Goal: Task Accomplishment & Management: Manage account settings

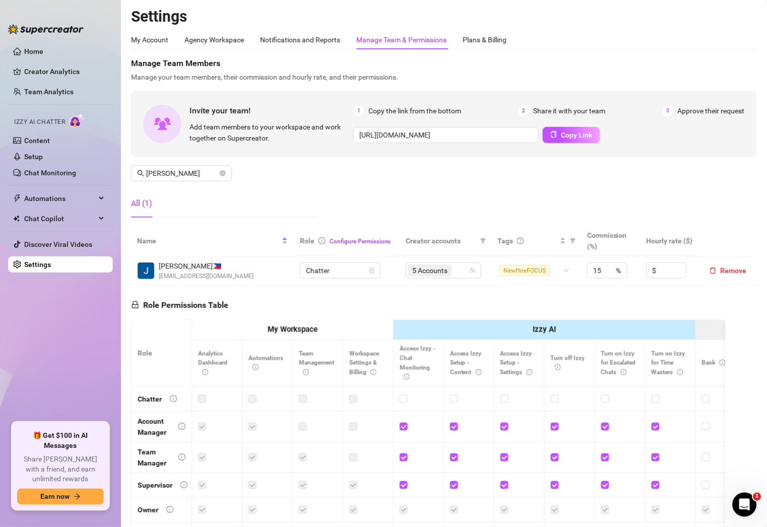
scroll to position [100, 0]
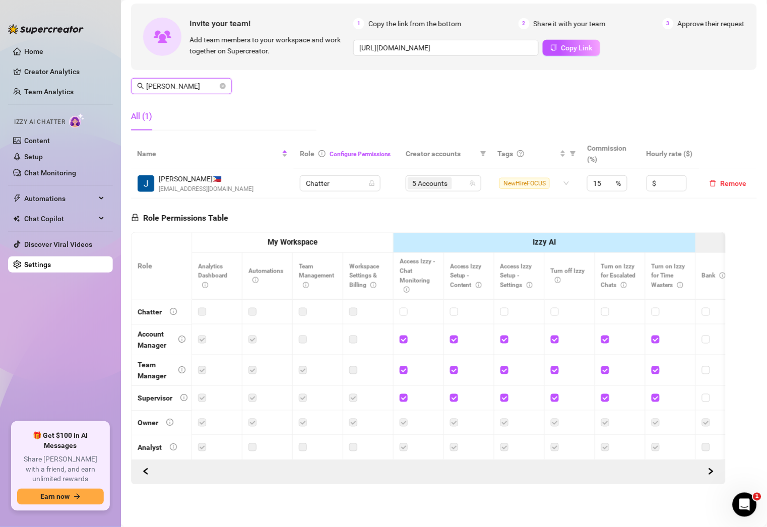
click at [190, 81] on input "[PERSON_NAME]" at bounding box center [182, 86] width 72 height 11
click at [460, 176] on div "5 Accounts" at bounding box center [438, 183] width 61 height 14
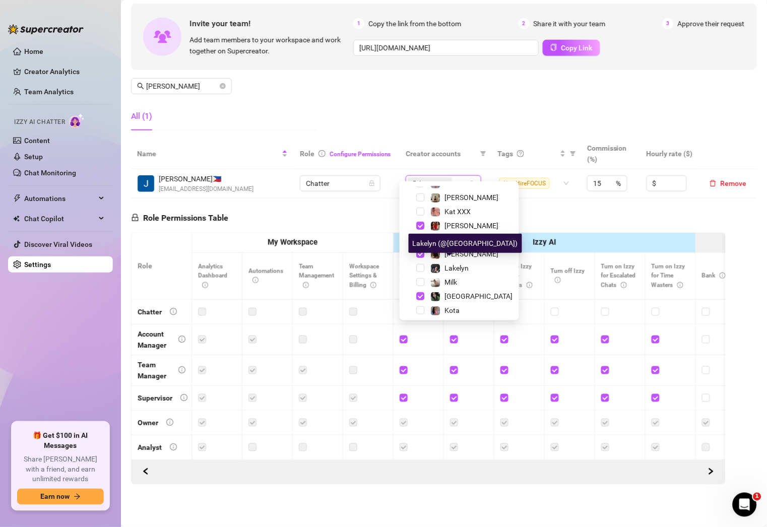
scroll to position [167, 0]
click at [457, 265] on span "Lakelyn" at bounding box center [457, 266] width 24 height 8
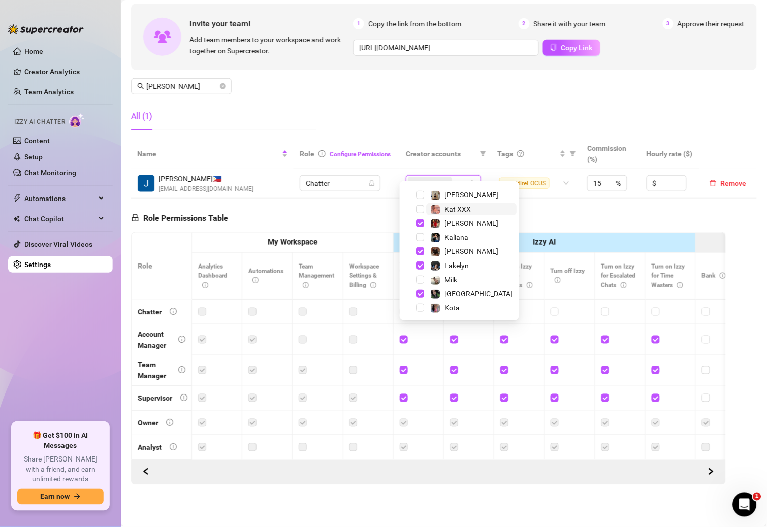
scroll to position [166, 0]
click at [411, 110] on div "Manage Team Members Manage your team members, their commission and hourly rate,…" at bounding box center [444, 54] width 626 height 168
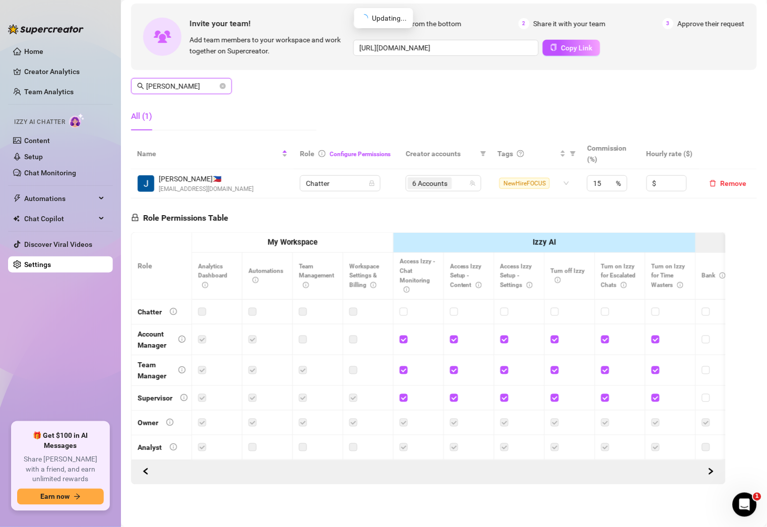
click at [171, 81] on input "[PERSON_NAME]" at bounding box center [182, 86] width 72 height 11
click at [454, 176] on div "6 Accounts" at bounding box center [438, 183] width 61 height 14
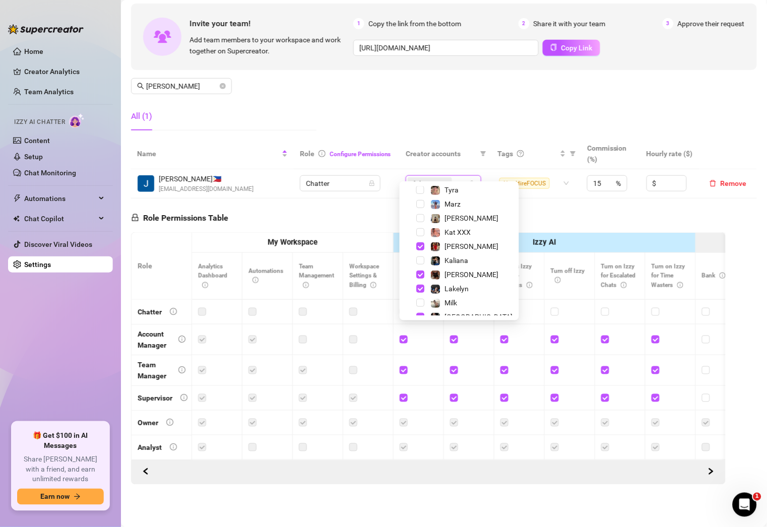
scroll to position [167, 0]
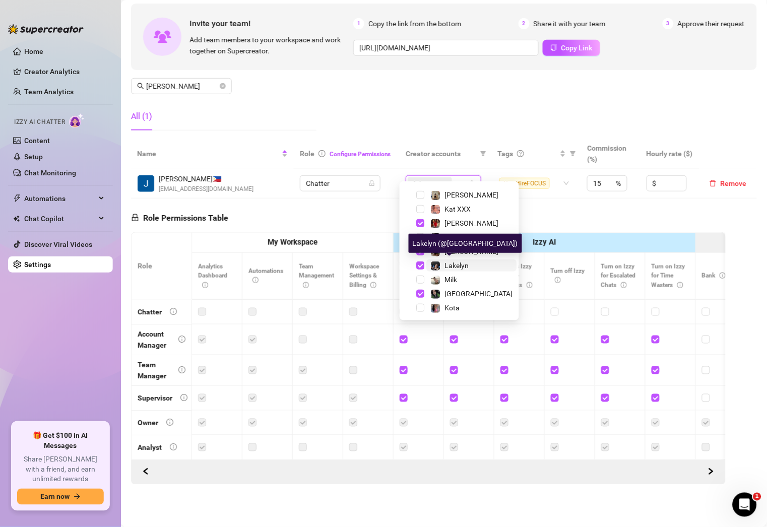
click at [461, 264] on span "Lakelyn" at bounding box center [457, 266] width 24 height 8
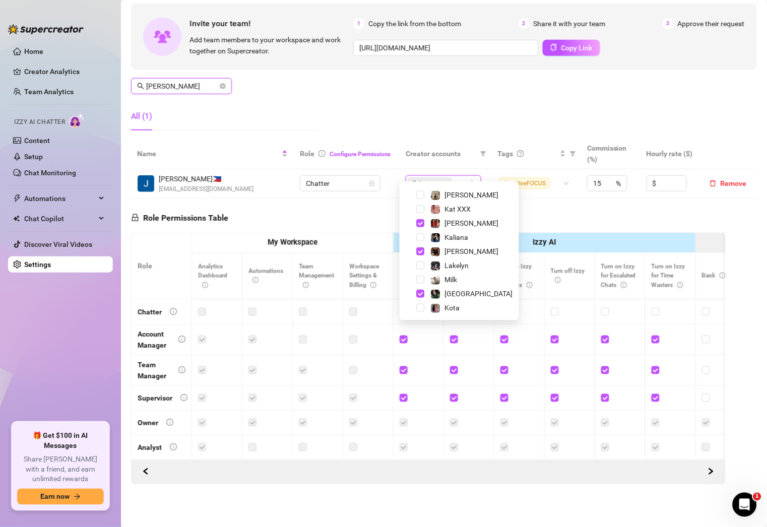
click at [171, 81] on input "[PERSON_NAME]" at bounding box center [182, 86] width 72 height 11
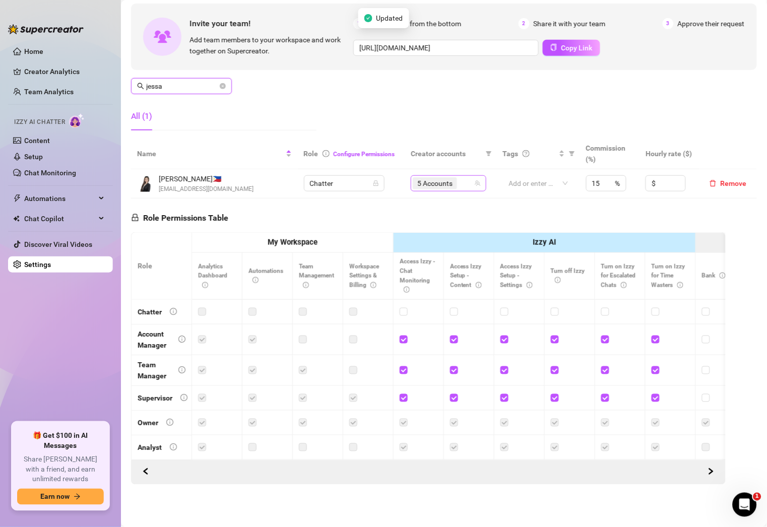
click at [460, 176] on div "5 Accounts" at bounding box center [443, 183] width 61 height 14
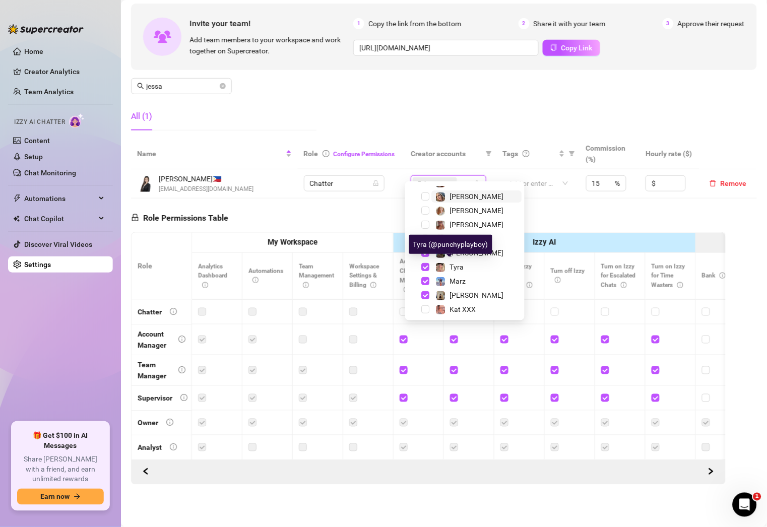
scroll to position [66, 0]
click at [183, 81] on input "jessa" at bounding box center [182, 86] width 72 height 11
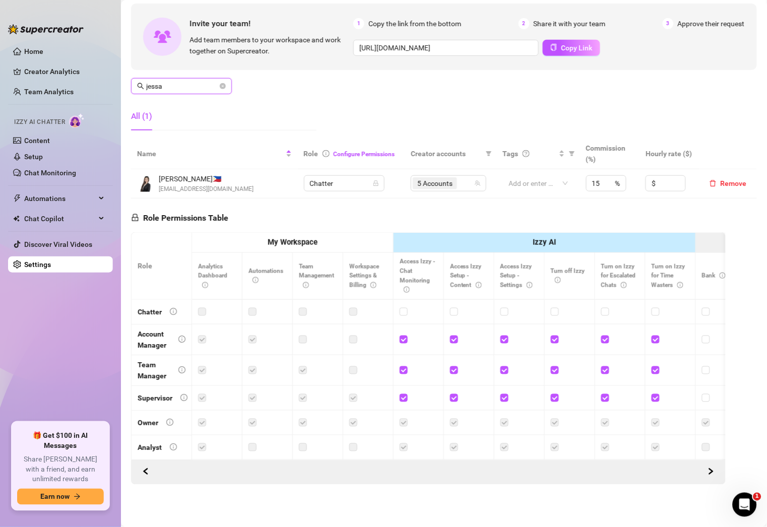
click at [183, 81] on input "jessa" at bounding box center [182, 86] width 72 height 11
click at [459, 176] on div "6 Accounts" at bounding box center [438, 183] width 61 height 14
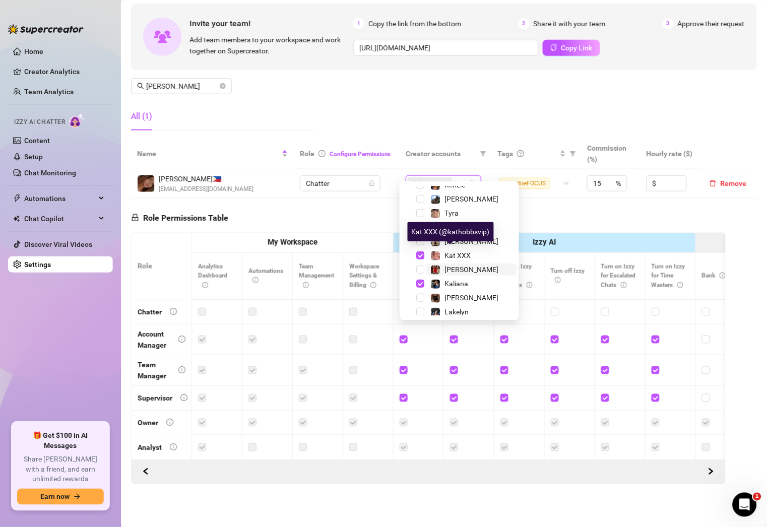
scroll to position [167, 0]
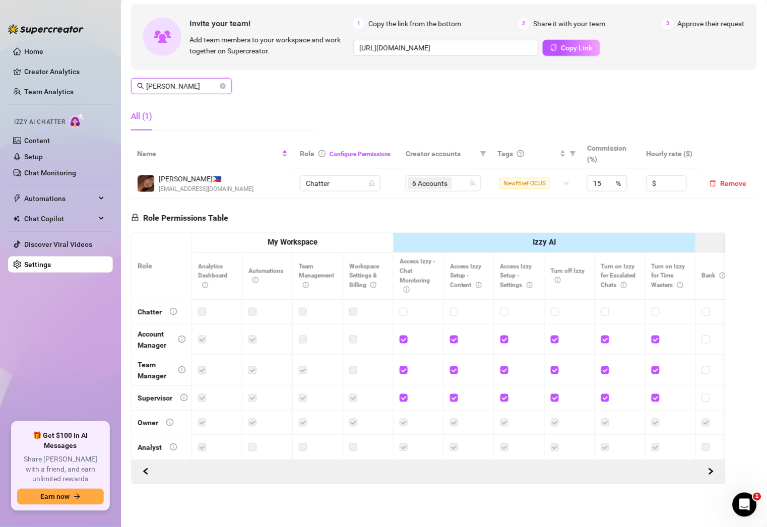
click at [201, 81] on input "[PERSON_NAME]" at bounding box center [182, 86] width 72 height 11
click at [456, 176] on div "5 Accounts" at bounding box center [438, 183] width 61 height 14
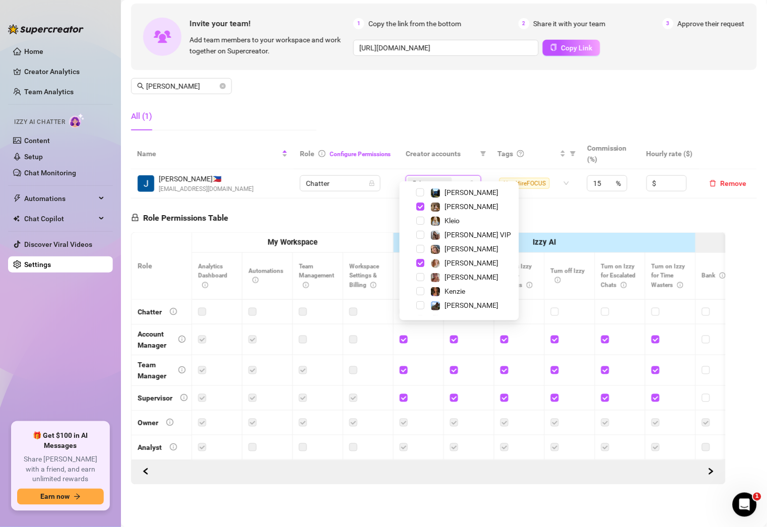
scroll to position [12, 0]
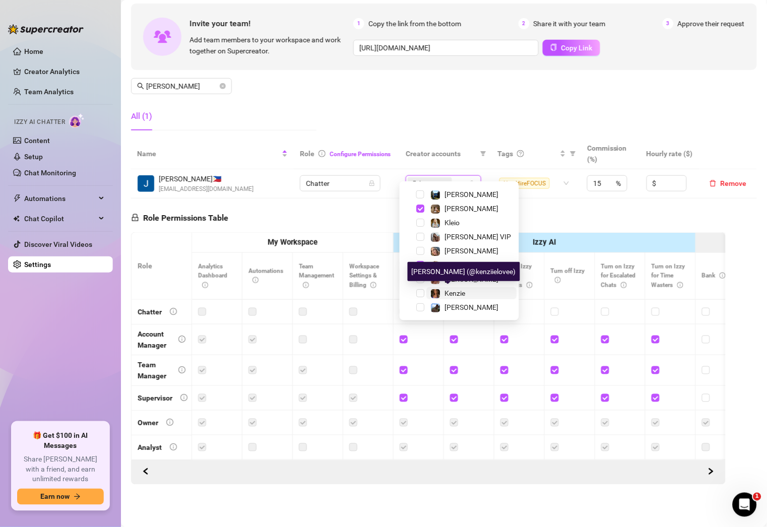
click at [446, 292] on span "Kenzie" at bounding box center [455, 293] width 21 height 8
click at [339, 39] on span "Add team members to your workspace and work together on Supercreator." at bounding box center [270, 45] width 160 height 22
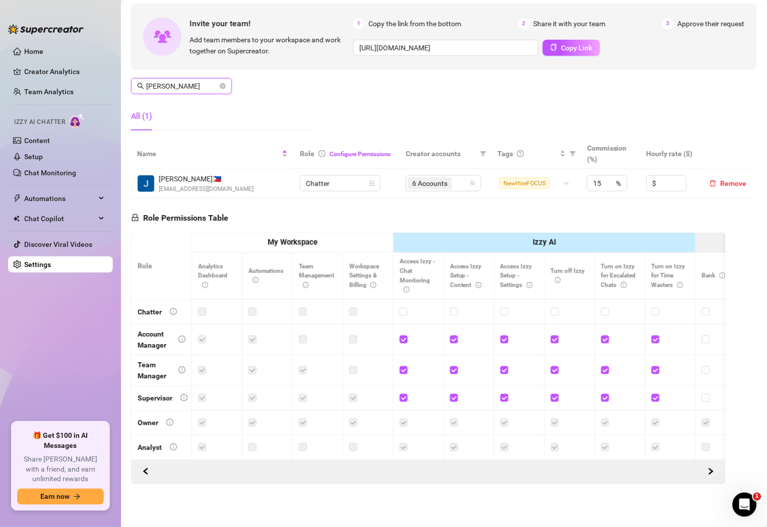
click at [189, 81] on input "[PERSON_NAME]" at bounding box center [182, 86] width 72 height 11
click at [456, 176] on div "6 Accounts" at bounding box center [438, 183] width 61 height 14
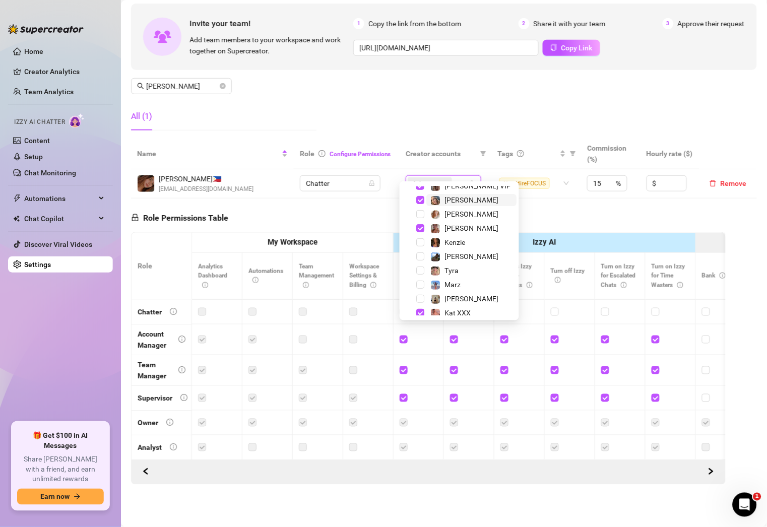
scroll to position [0, 0]
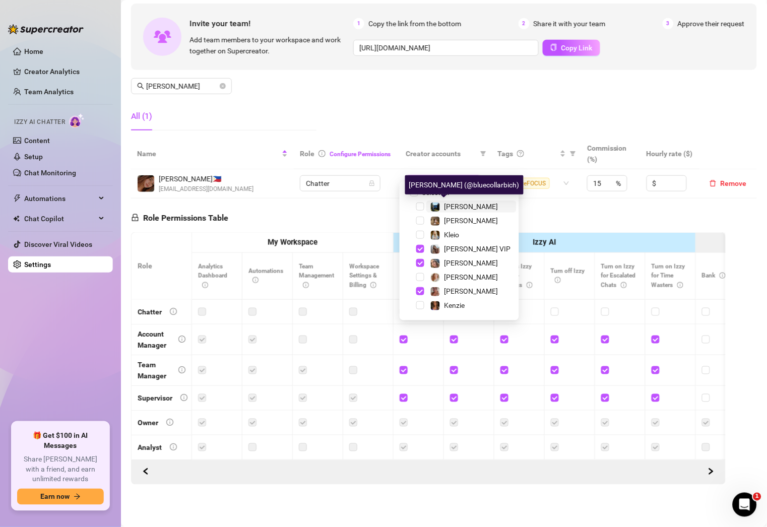
click at [457, 209] on span "[PERSON_NAME]" at bounding box center [472, 207] width 54 height 8
click at [204, 81] on input "[PERSON_NAME]" at bounding box center [182, 86] width 72 height 11
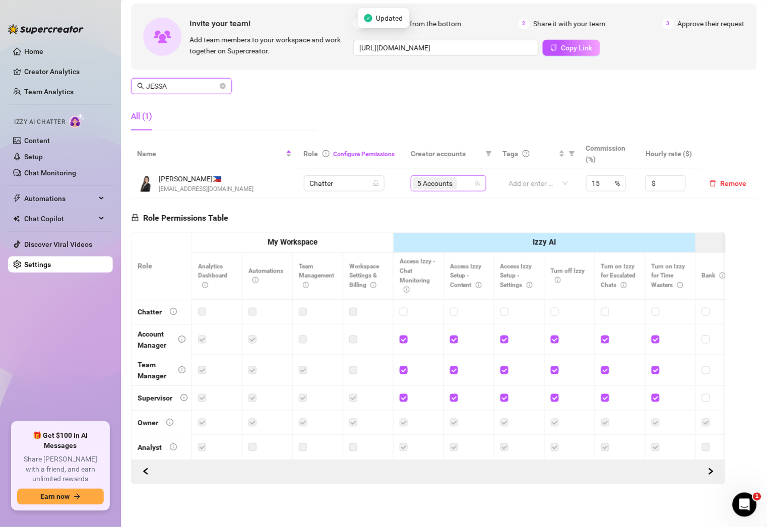
click at [457, 176] on div "5 Accounts" at bounding box center [443, 183] width 61 height 14
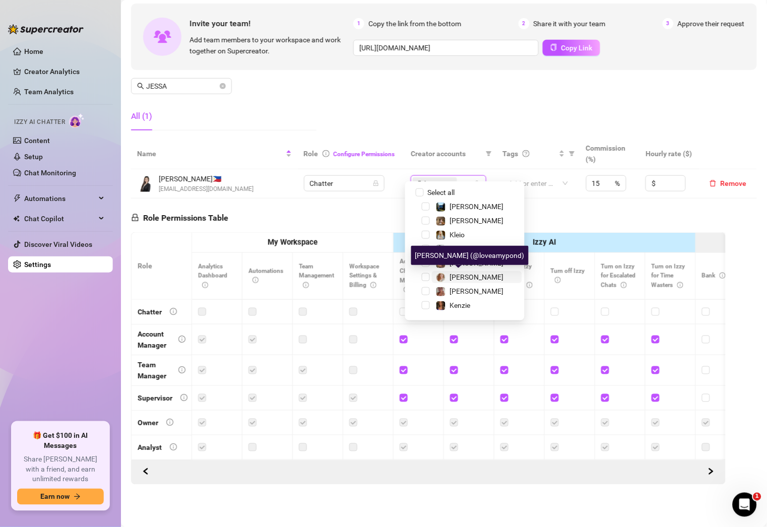
click at [466, 280] on span "[PERSON_NAME]" at bounding box center [477, 277] width 54 height 8
click at [457, 275] on span "[PERSON_NAME]" at bounding box center [477, 277] width 54 height 8
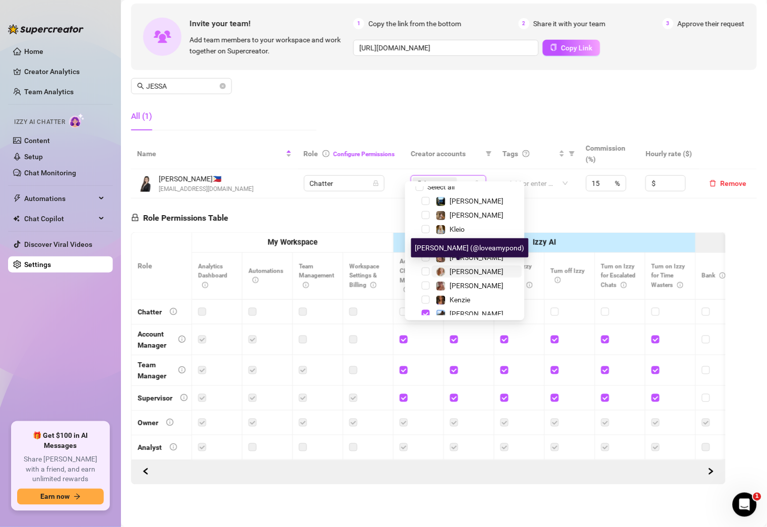
scroll to position [14, 0]
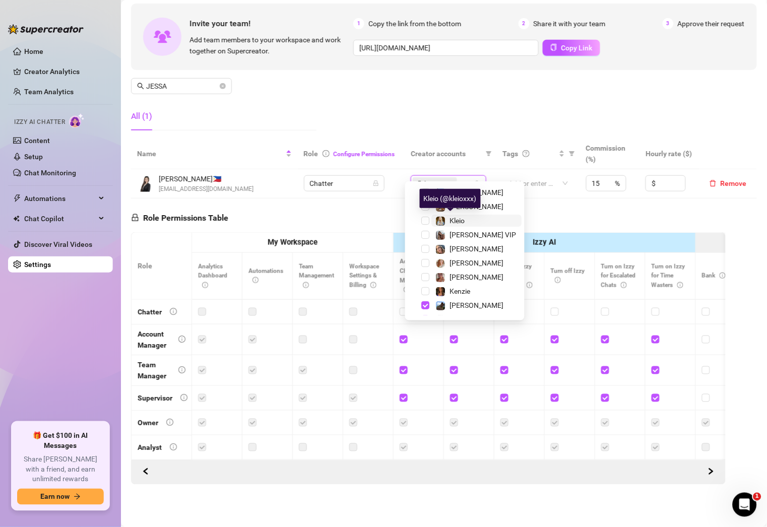
click at [457, 217] on span "Kleio" at bounding box center [457, 221] width 15 height 8
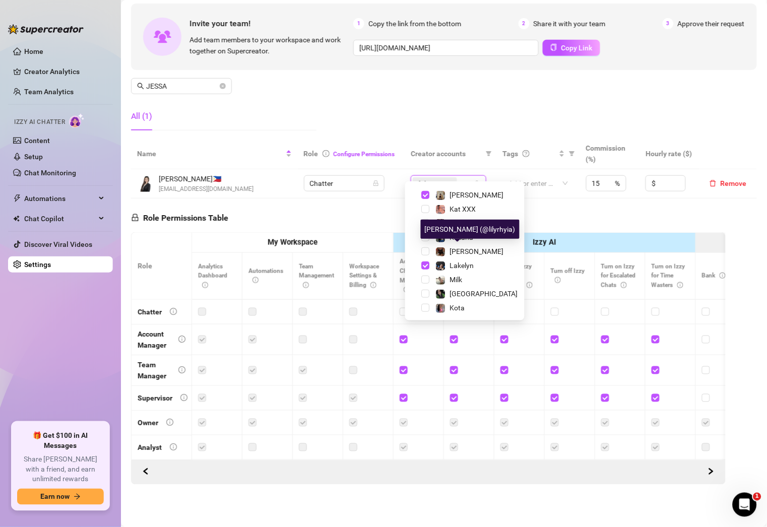
scroll to position [167, 0]
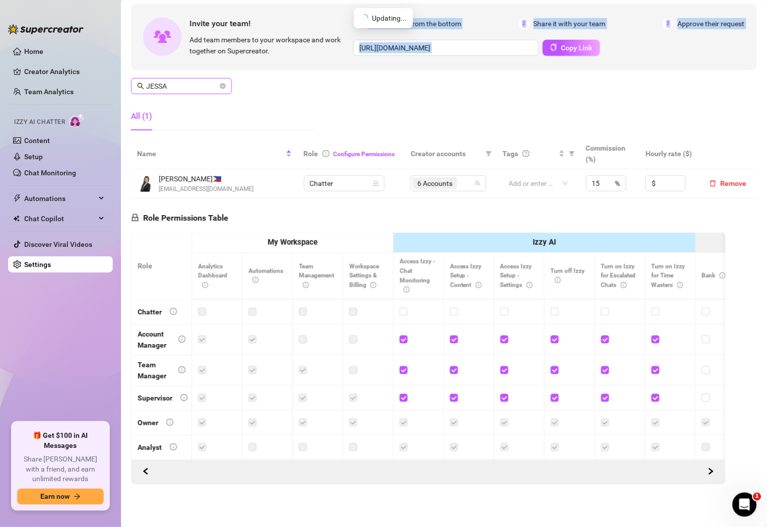
drag, startPoint x: 289, startPoint y: 44, endPoint x: 193, endPoint y: 71, distance: 100.6
click at [193, 71] on div "Manage Team Members Manage your team members, their commission and hourly rate,…" at bounding box center [444, 54] width 626 height 168
click at [193, 81] on input "JESSA" at bounding box center [182, 86] width 72 height 11
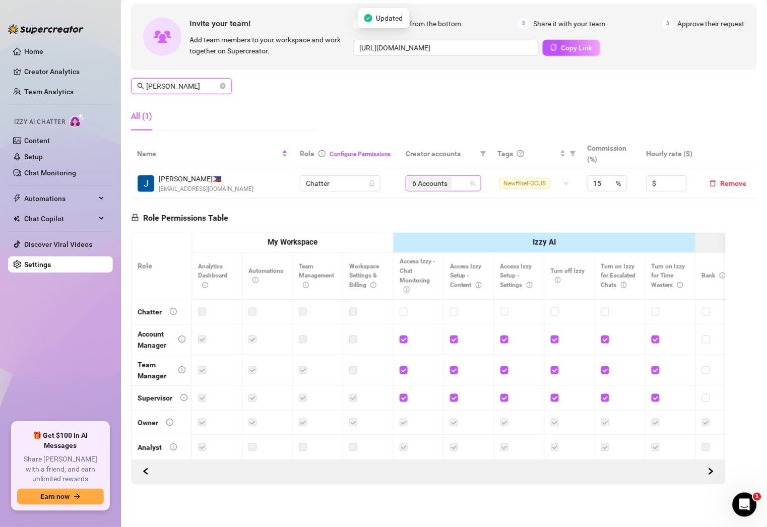
click at [457, 176] on div "6 Accounts" at bounding box center [438, 183] width 61 height 14
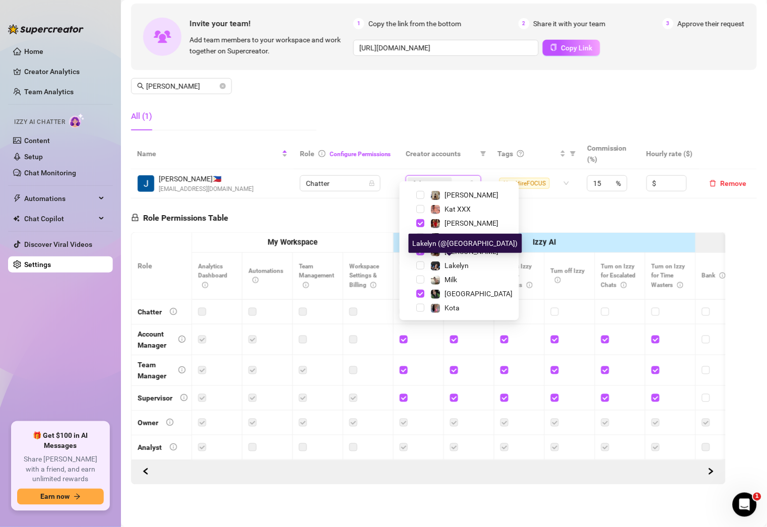
scroll to position [166, 0]
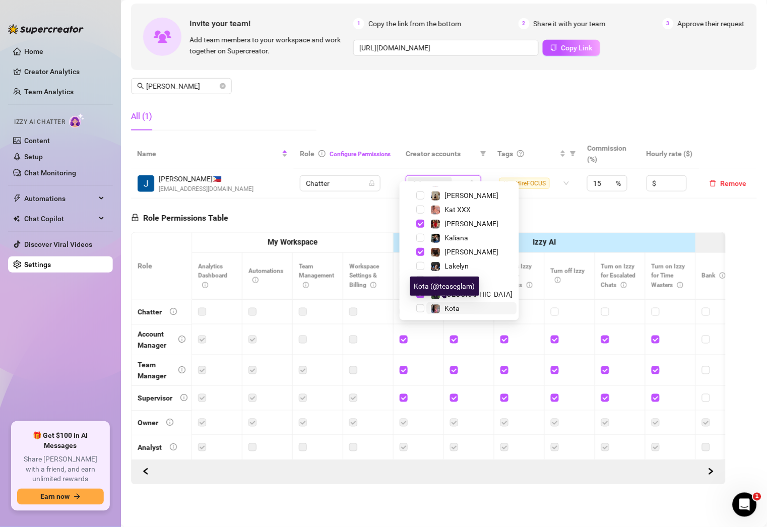
click at [449, 305] on span "Kota" at bounding box center [452, 309] width 15 height 8
click at [411, 63] on div "Manage Team Members Manage your team members, their commission and hourly rate,…" at bounding box center [444, 54] width 626 height 168
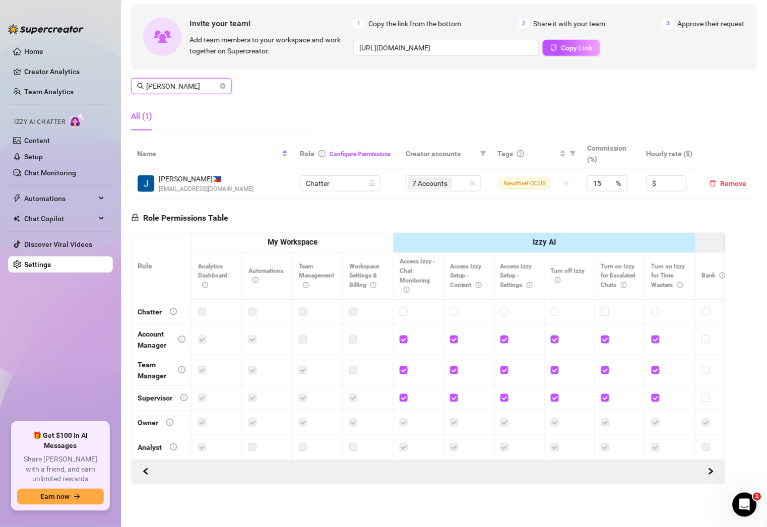
click at [193, 81] on input "[PERSON_NAME]" at bounding box center [182, 86] width 72 height 11
click at [195, 81] on input "[PERSON_NAME]" at bounding box center [182, 86] width 72 height 11
click at [461, 176] on div "6 Accounts" at bounding box center [443, 183] width 61 height 14
click at [481, 65] on div "Manage Team Members Manage your team members, their commission and hourly rate,…" at bounding box center [444, 54] width 626 height 168
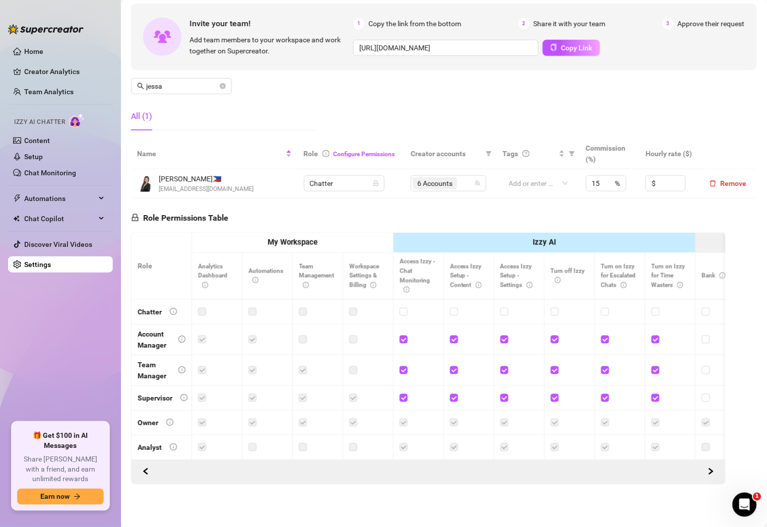
click at [395, 56] on div "Invite your team! Add team members to your workspace and work together on Super…" at bounding box center [444, 37] width 626 height 67
click at [202, 81] on input "jessa" at bounding box center [182, 86] width 72 height 11
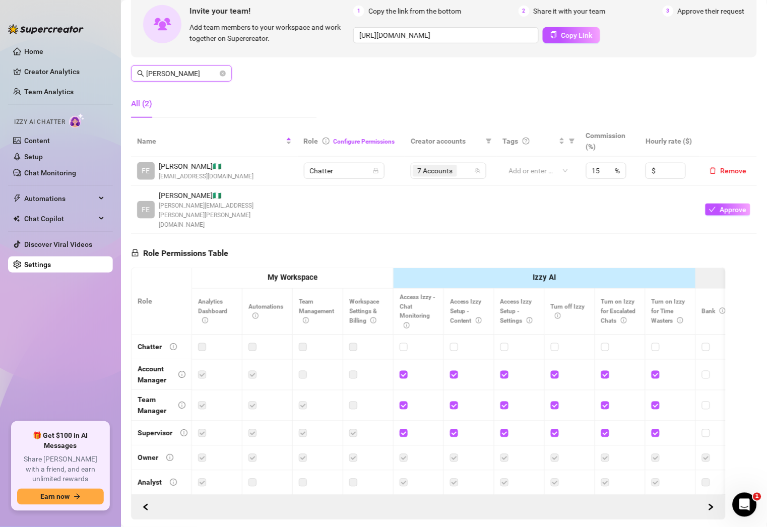
type input "[PERSON_NAME]"
drag, startPoint x: 466, startPoint y: 172, endPoint x: 458, endPoint y: 174, distance: 7.7
click at [466, 172] on div "7 Accounts" at bounding box center [443, 171] width 61 height 14
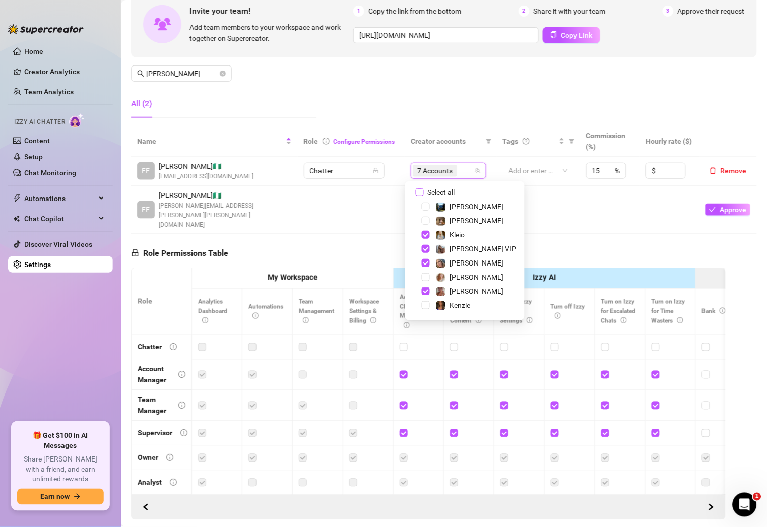
click at [441, 193] on span "Select all" at bounding box center [441, 192] width 35 height 11
click at [424, 193] on input "Select all" at bounding box center [420, 193] width 8 height 8
click at [441, 193] on span "Select all" at bounding box center [441, 192] width 35 height 11
click at [424, 193] on input "Select all" at bounding box center [420, 193] width 8 height 8
checkbox input "false"
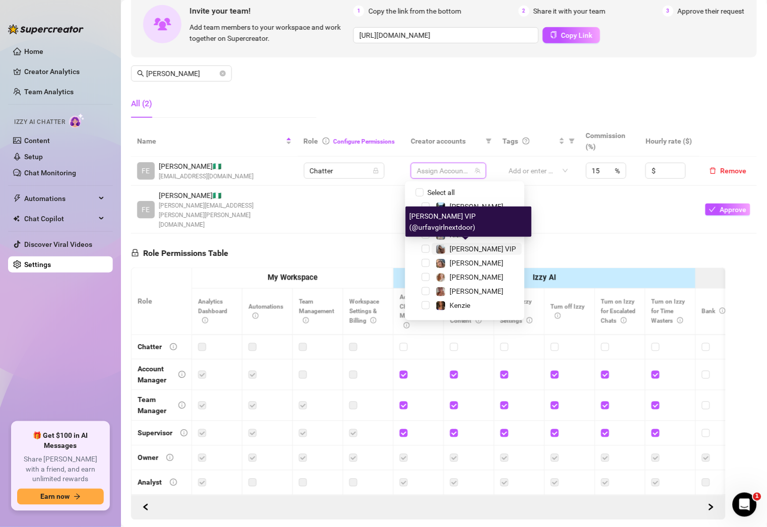
click at [475, 251] on span "[PERSON_NAME] VIP" at bounding box center [483, 249] width 67 height 8
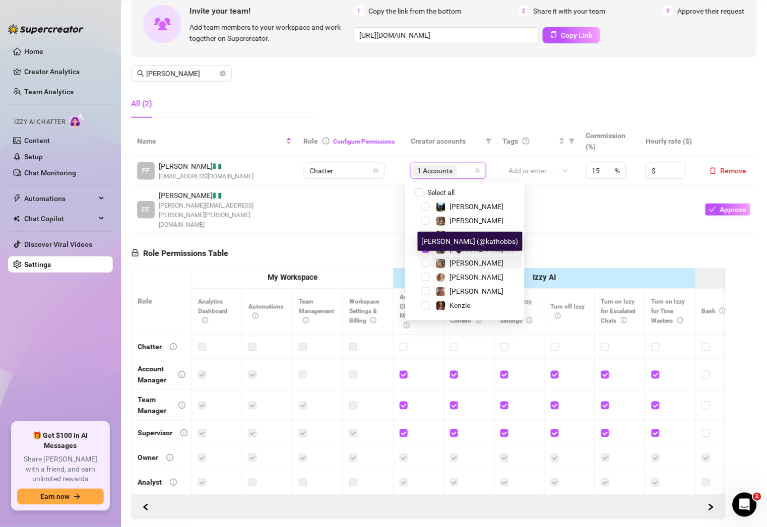
click at [468, 261] on span "[PERSON_NAME]" at bounding box center [477, 263] width 54 height 8
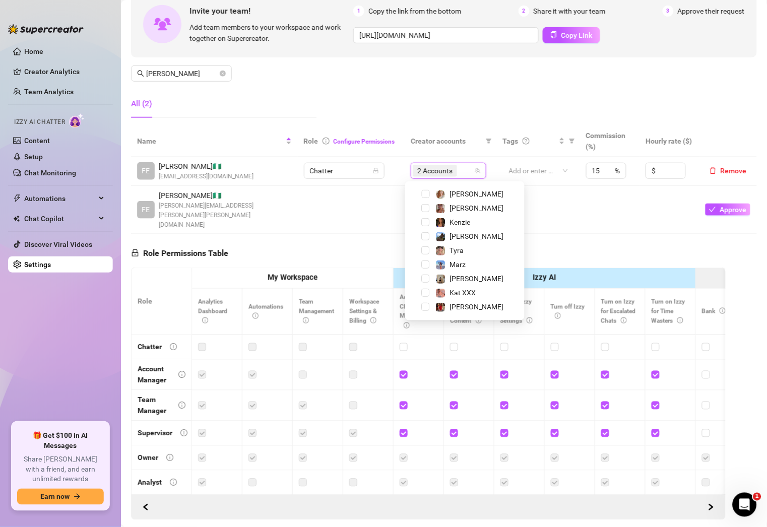
scroll to position [85, 0]
click at [466, 285] on div "Kat XXX" at bounding box center [463, 291] width 26 height 12
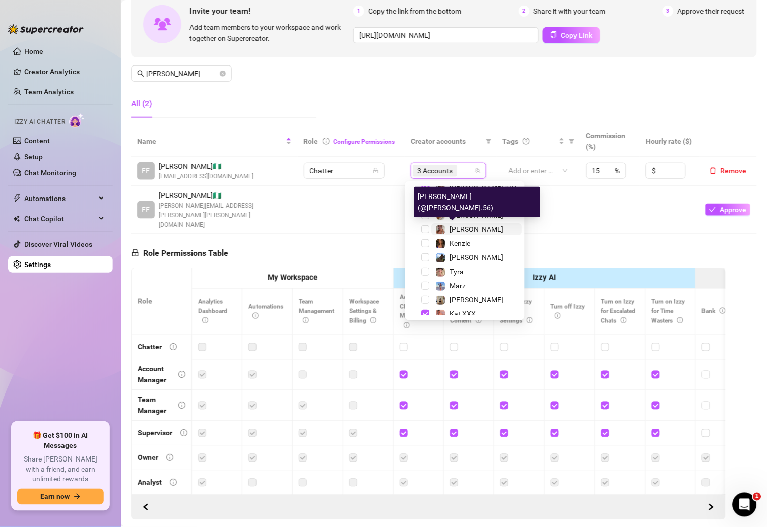
scroll to position [62, 0]
click at [478, 229] on span "[PERSON_NAME]" at bounding box center [477, 229] width 90 height 12
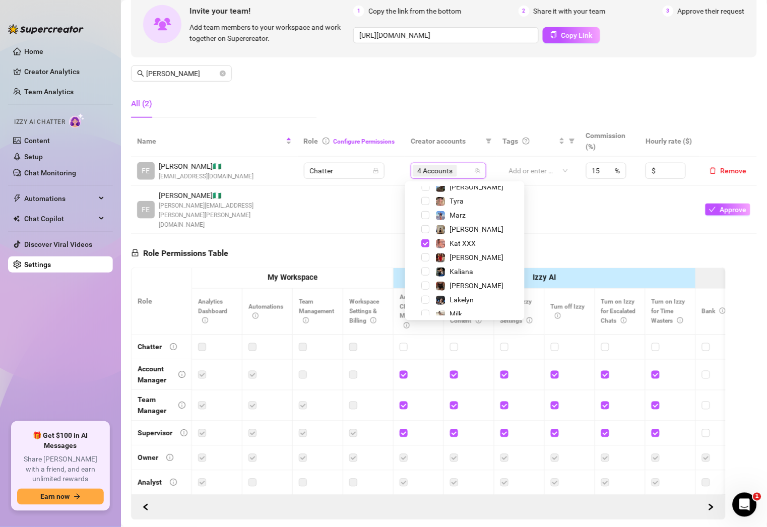
scroll to position [140, 0]
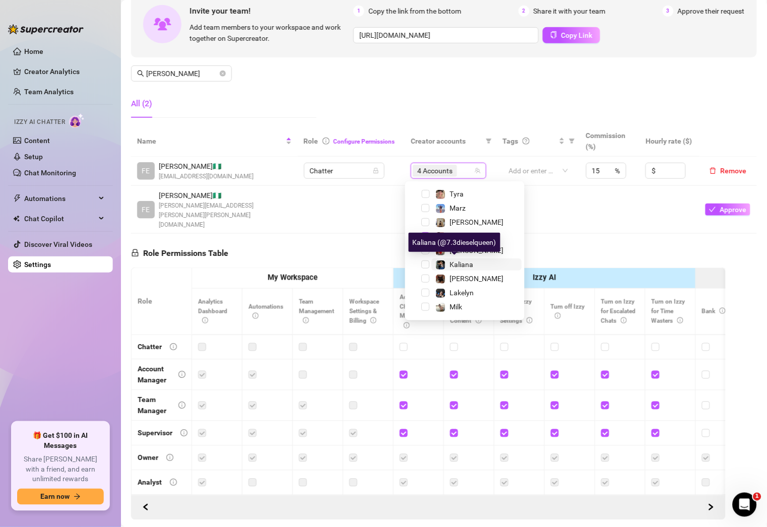
click at [470, 265] on span "Kaliana" at bounding box center [462, 265] width 24 height 8
click at [467, 302] on span "Milk" at bounding box center [477, 307] width 90 height 12
click at [468, 113] on div "Manage Team Members Manage your team members, their commission and hourly rate,…" at bounding box center [444, 42] width 626 height 168
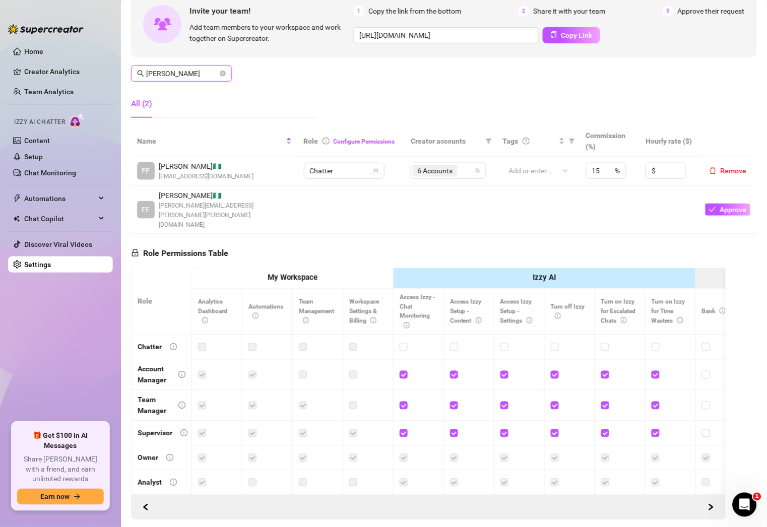
click at [208, 73] on input "[PERSON_NAME]" at bounding box center [182, 73] width 72 height 11
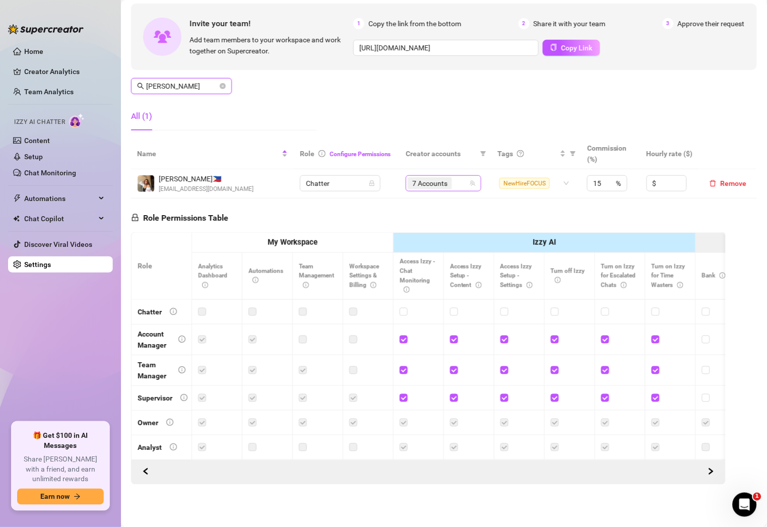
click at [452, 176] on div "7 Accounts" at bounding box center [438, 183] width 61 height 14
type input "[PERSON_NAME]"
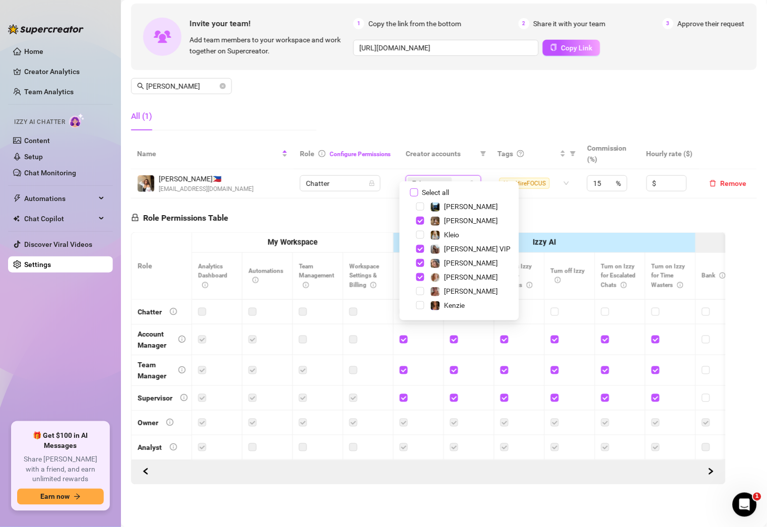
click at [420, 194] on span "Select all" at bounding box center [436, 192] width 35 height 11
click at [419, 194] on input "Select all" at bounding box center [414, 193] width 8 height 8
click at [420, 195] on span "Select all" at bounding box center [436, 192] width 35 height 11
click at [419, 195] on input "Select all" at bounding box center [414, 193] width 8 height 8
checkbox input "false"
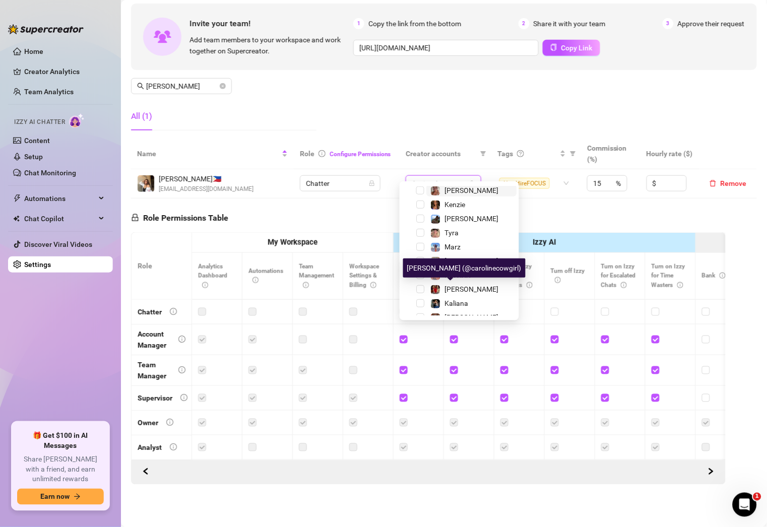
scroll to position [101, 0]
click at [453, 287] on span "[PERSON_NAME]" at bounding box center [472, 289] width 54 height 8
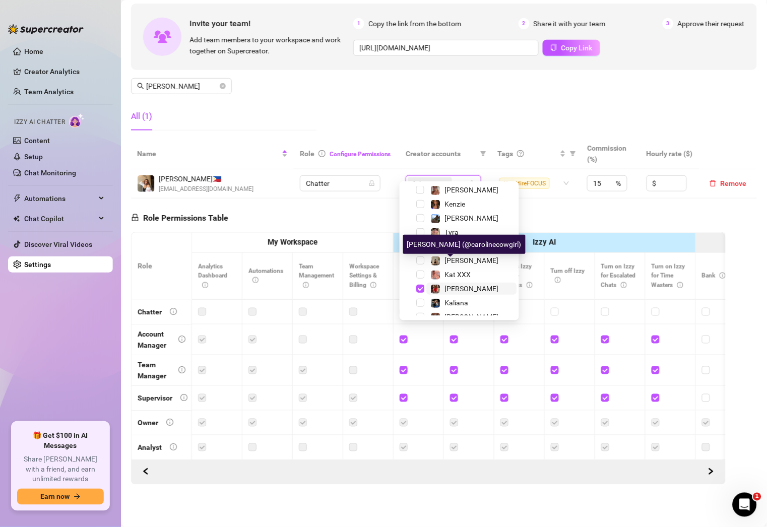
scroll to position [130, 0]
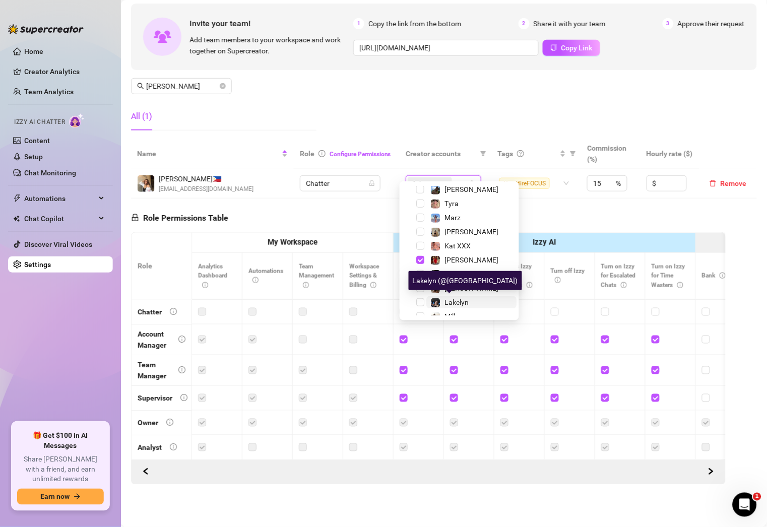
click at [459, 300] on span "Lakelyn" at bounding box center [457, 302] width 24 height 8
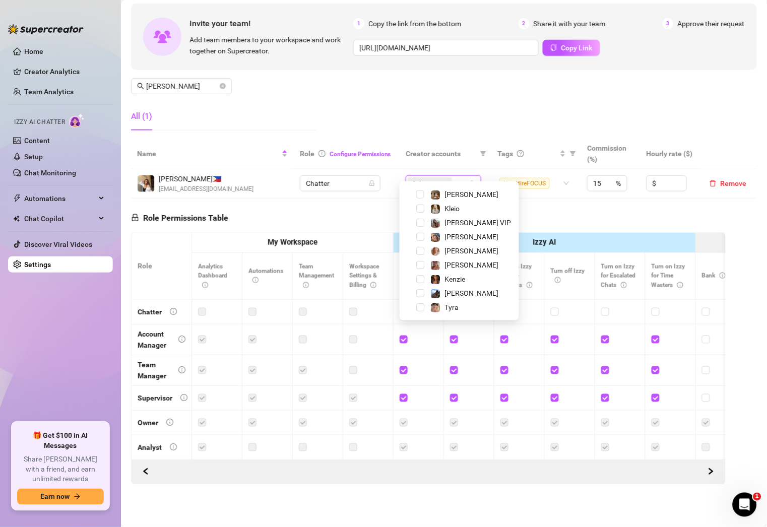
scroll to position [26, 0]
click at [451, 280] on span "Kenzie" at bounding box center [455, 280] width 21 height 8
click at [462, 103] on div "Manage Team Members Manage your team members, their commission and hourly rate,…" at bounding box center [444, 54] width 626 height 168
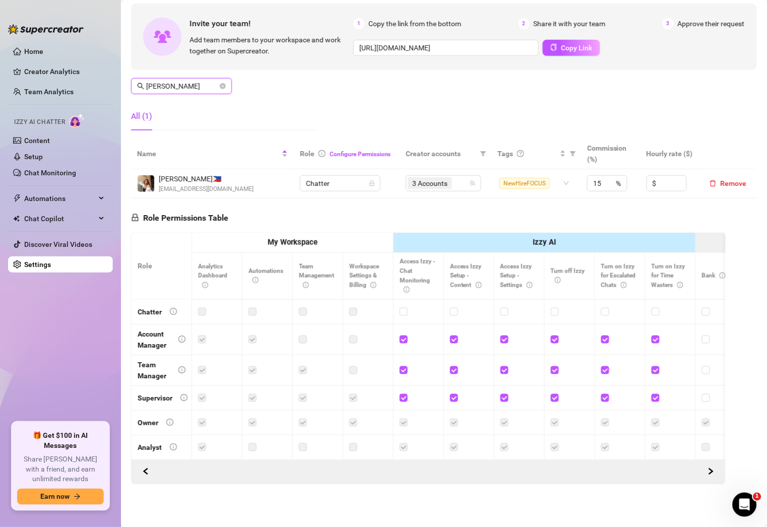
click at [183, 81] on input "[PERSON_NAME]" at bounding box center [182, 86] width 72 height 11
click at [457, 176] on div "5 Accounts" at bounding box center [443, 183] width 61 height 14
type input "[PERSON_NAME]"
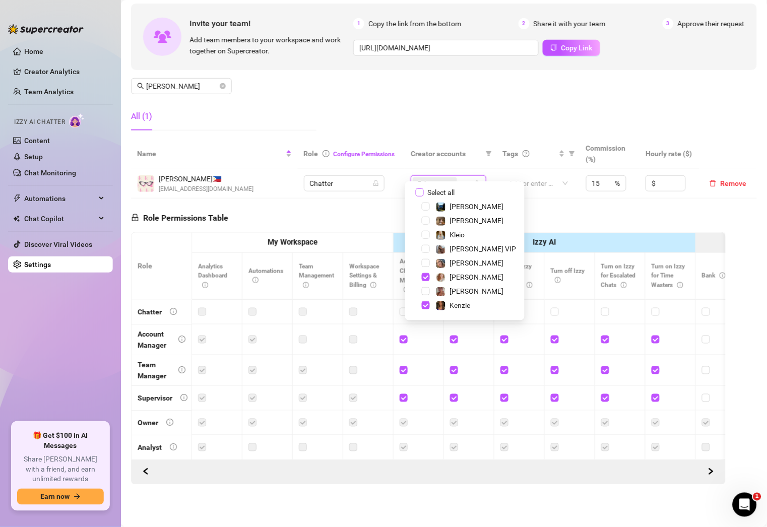
click at [423, 189] on input "Select all" at bounding box center [420, 193] width 8 height 8
checkbox input "false"
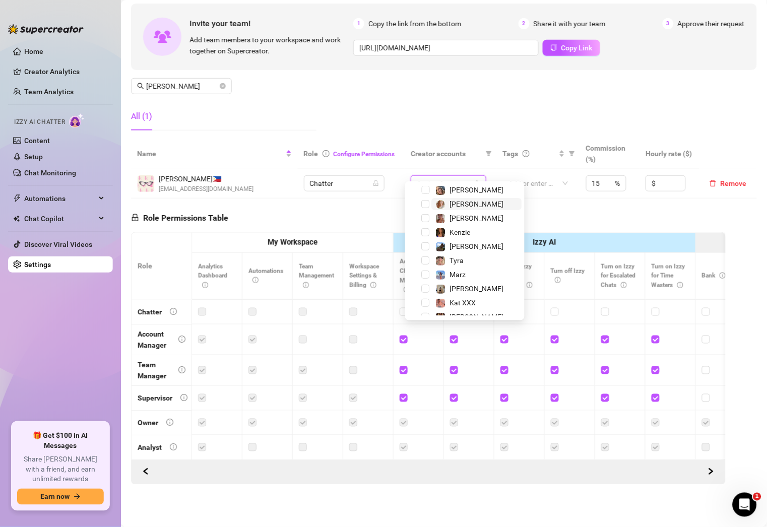
scroll to position [74, 0]
click at [458, 243] on span "[PERSON_NAME]" at bounding box center [477, 246] width 54 height 8
click at [458, 258] on span "Tyra" at bounding box center [457, 260] width 14 height 8
click at [462, 276] on span "Marz" at bounding box center [458, 274] width 16 height 8
click at [468, 284] on span "[PERSON_NAME]" at bounding box center [477, 288] width 54 height 8
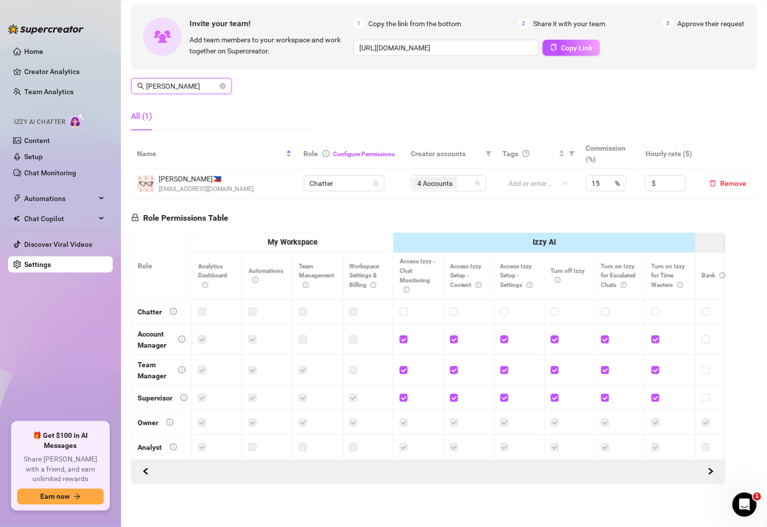
click at [202, 81] on input "[PERSON_NAME]" at bounding box center [182, 86] width 72 height 11
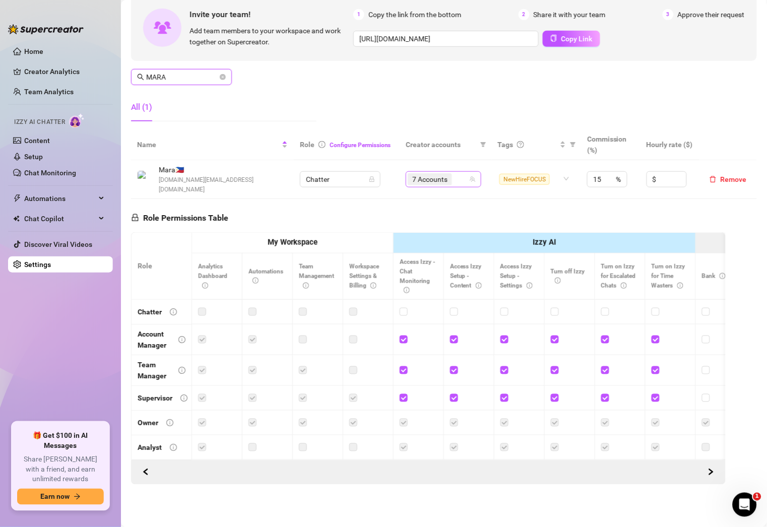
click at [450, 172] on div "7 Accounts" at bounding box center [438, 179] width 61 height 14
type input "MARA"
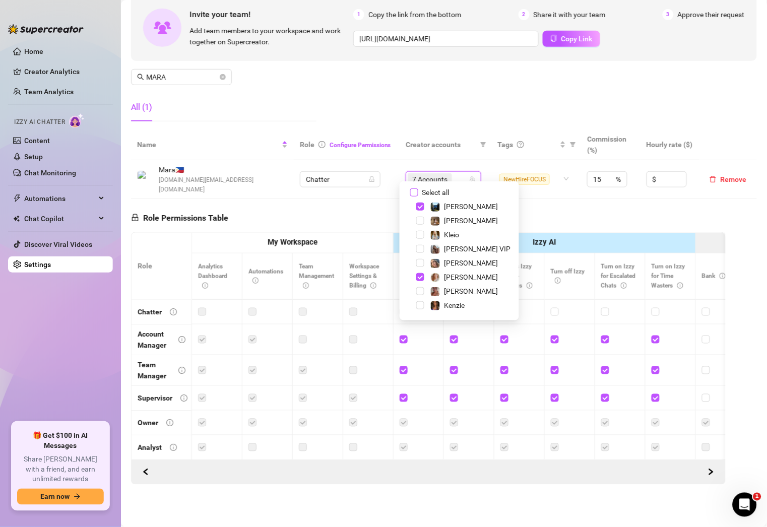
click at [412, 192] on input "Select all" at bounding box center [414, 193] width 8 height 8
click at [413, 191] on input "Select all" at bounding box center [414, 193] width 8 height 8
checkbox input "false"
click at [449, 220] on span "[PERSON_NAME]" at bounding box center [472, 221] width 54 height 8
click at [453, 273] on span "[PERSON_NAME]" at bounding box center [472, 277] width 54 height 8
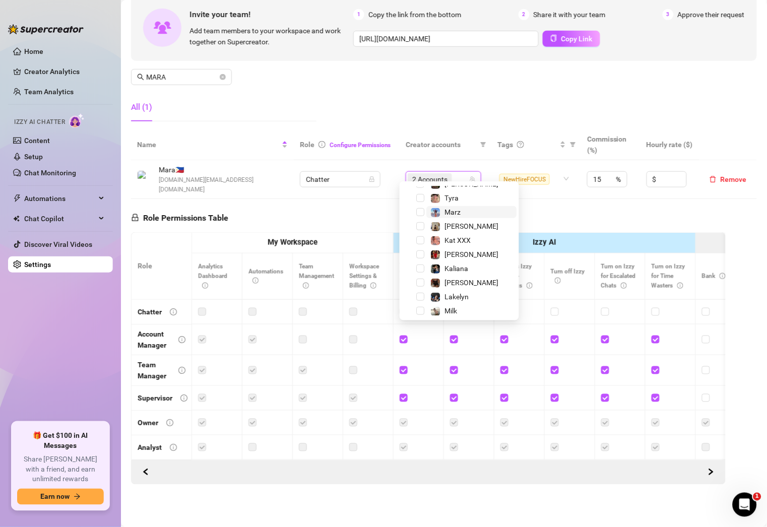
scroll to position [144, 0]
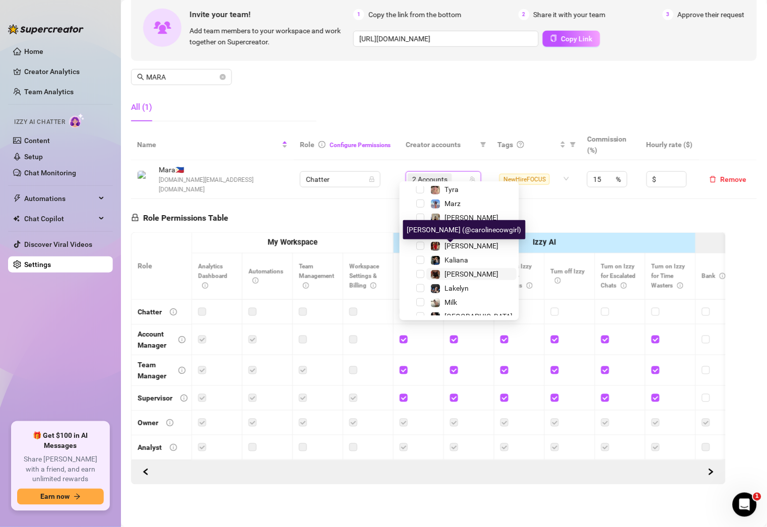
click at [450, 270] on span "[PERSON_NAME]" at bounding box center [472, 274] width 54 height 8
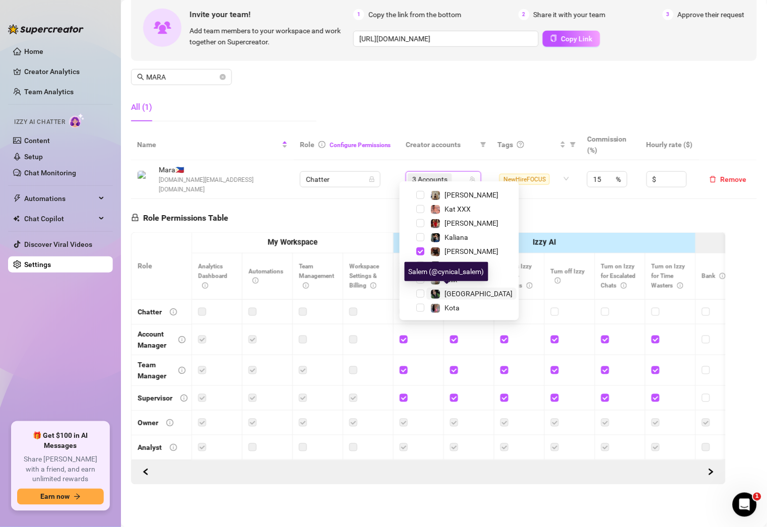
click at [450, 290] on span "[GEOGRAPHIC_DATA]" at bounding box center [479, 294] width 68 height 8
click at [388, 68] on div "Manage Team Members Manage your team members, their commission and hourly rate,…" at bounding box center [444, 45] width 626 height 168
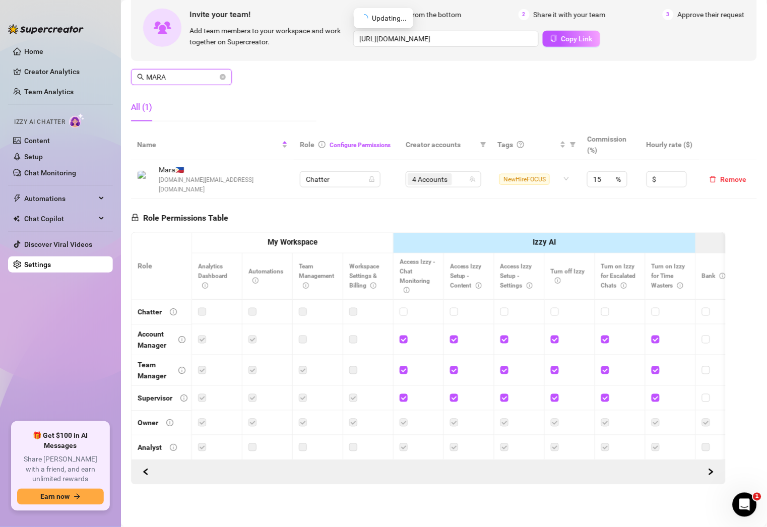
click at [200, 72] on input "MARA" at bounding box center [182, 77] width 72 height 11
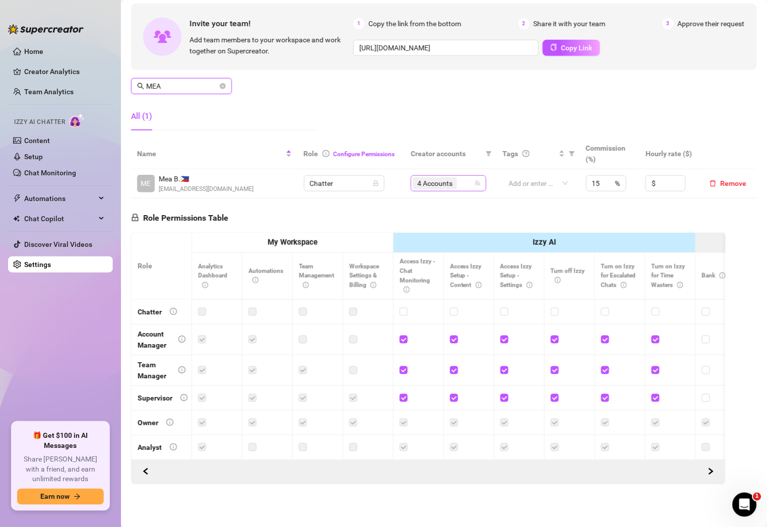
click at [460, 176] on div "4 Accounts" at bounding box center [443, 183] width 61 height 14
type input "MEA"
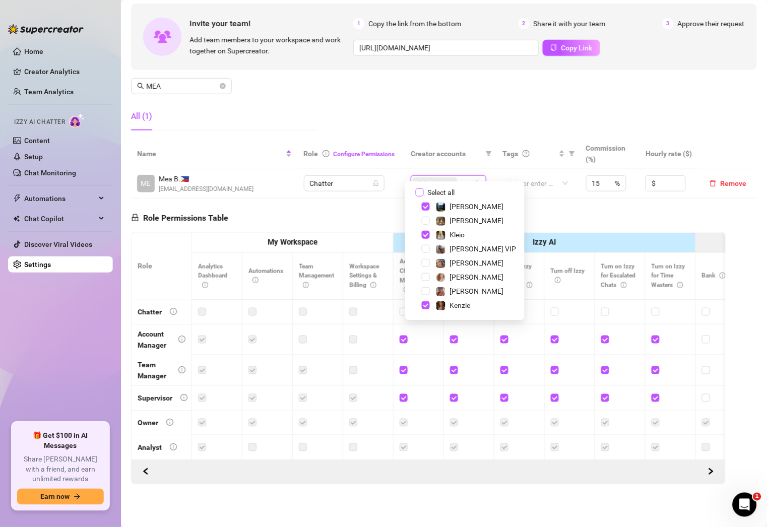
click at [443, 190] on span "Select all" at bounding box center [441, 192] width 35 height 11
click at [424, 190] on input "Select all" at bounding box center [420, 193] width 8 height 8
click at [443, 190] on span "Select all" at bounding box center [441, 192] width 35 height 11
click at [424, 190] on input "Select all" at bounding box center [420, 193] width 8 height 8
checkbox input "false"
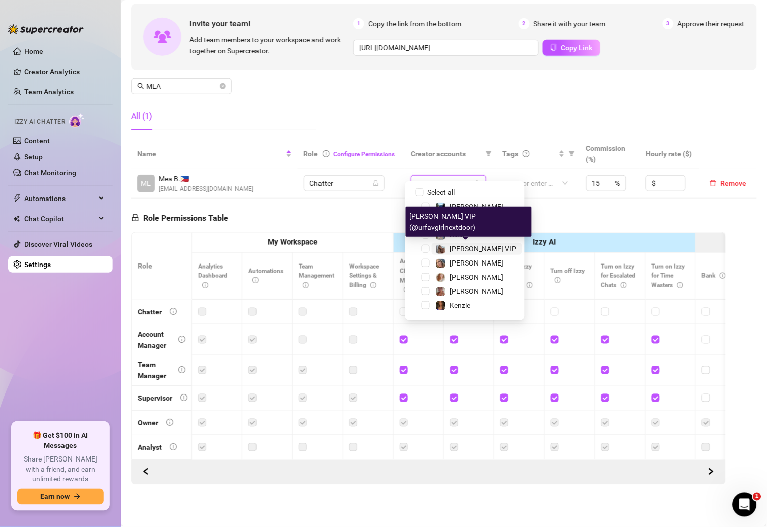
click at [454, 245] on span "[PERSON_NAME] VIP" at bounding box center [483, 249] width 67 height 8
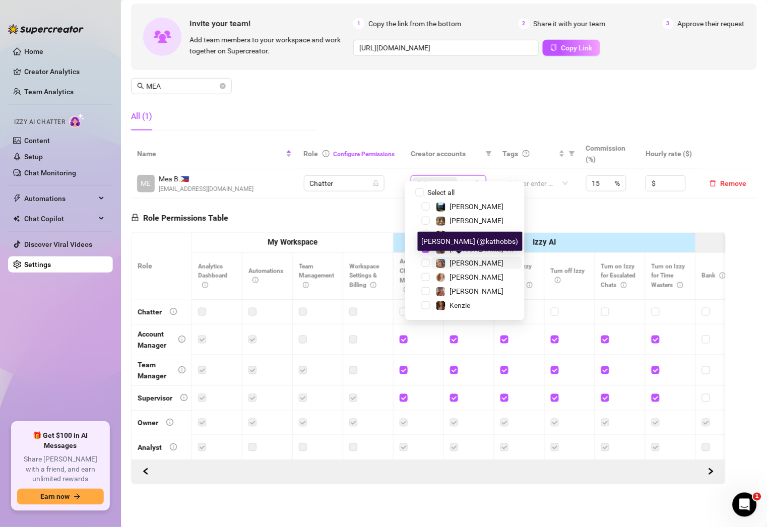
click at [455, 259] on span "[PERSON_NAME]" at bounding box center [477, 263] width 54 height 8
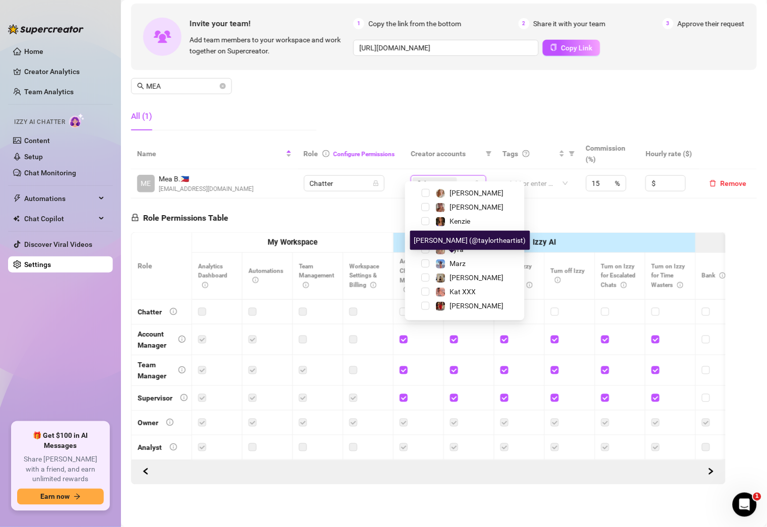
scroll to position [87, 0]
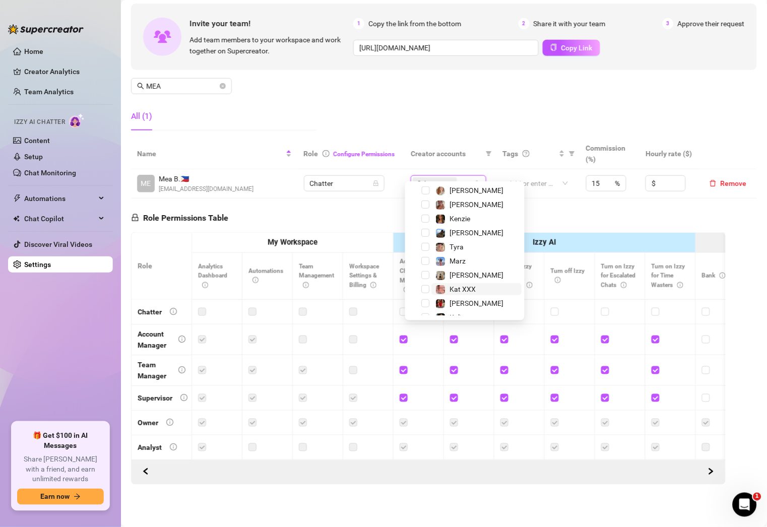
click at [458, 285] on span "Kat XXX" at bounding box center [463, 289] width 26 height 8
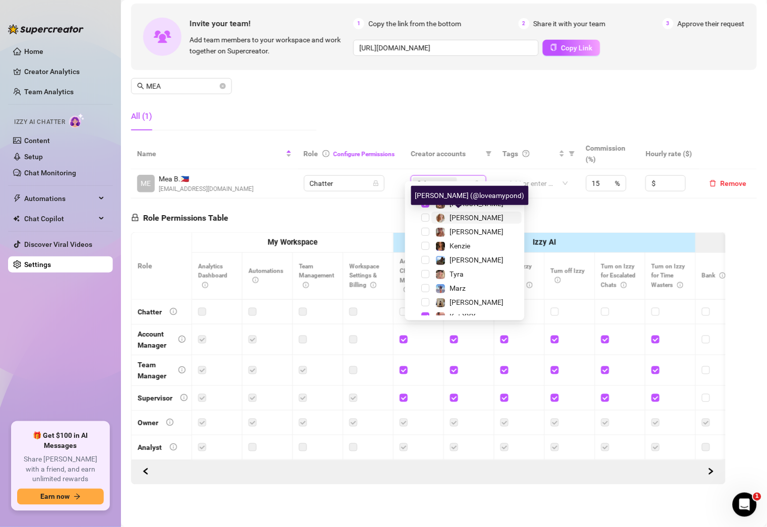
scroll to position [56, 0]
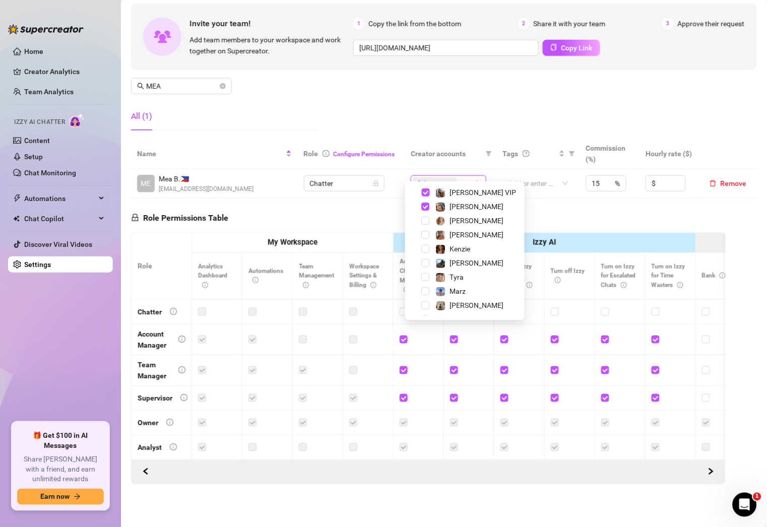
click at [461, 227] on div "[PERSON_NAME]" at bounding box center [465, 221] width 114 height 12
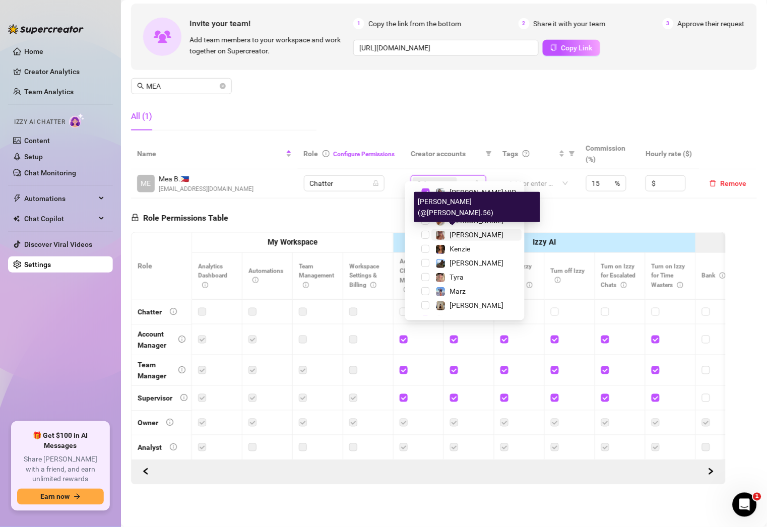
click at [461, 231] on span "[PERSON_NAME]" at bounding box center [477, 235] width 54 height 8
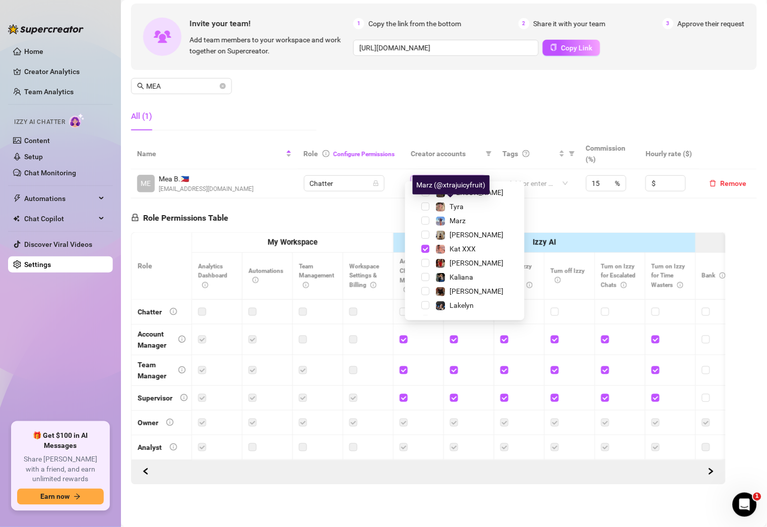
scroll to position [144, 0]
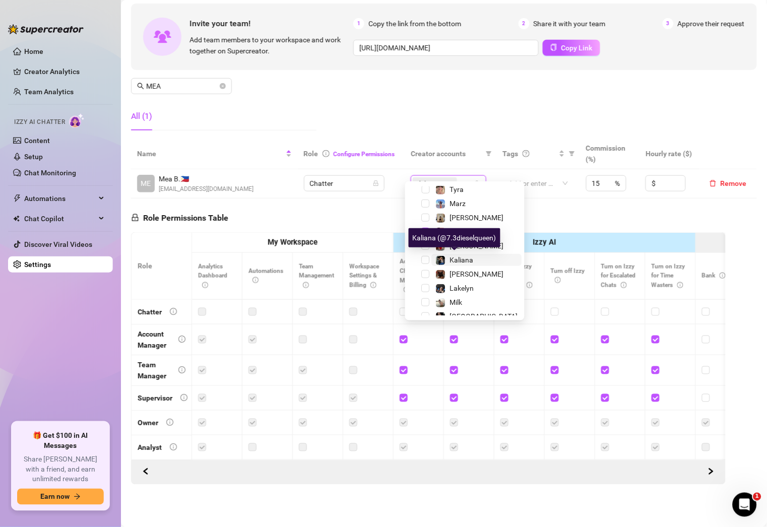
click at [464, 258] on span "Kaliana" at bounding box center [462, 260] width 24 height 8
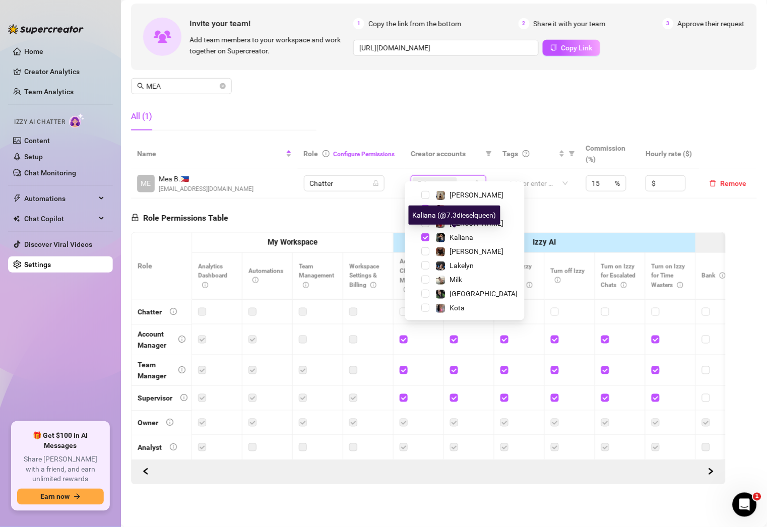
scroll to position [166, 0]
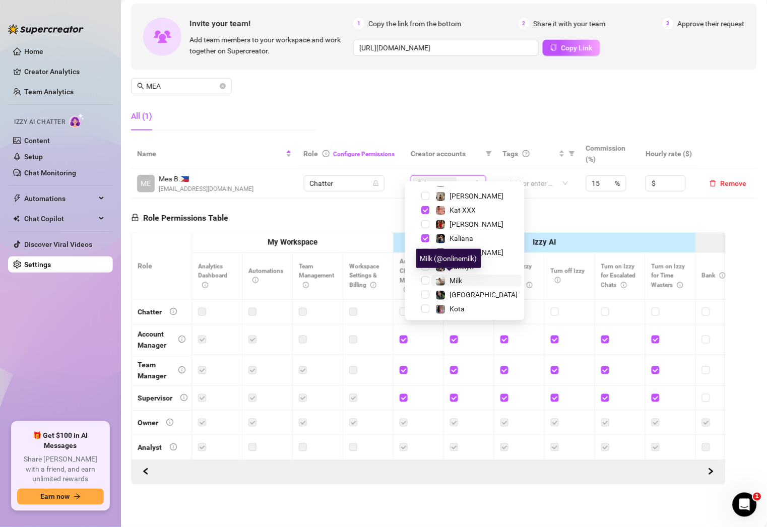
click at [458, 281] on span "Milk" at bounding box center [456, 281] width 13 height 8
click at [375, 90] on div "Manage Team Members Manage your team members, their commission and hourly rate,…" at bounding box center [444, 54] width 626 height 168
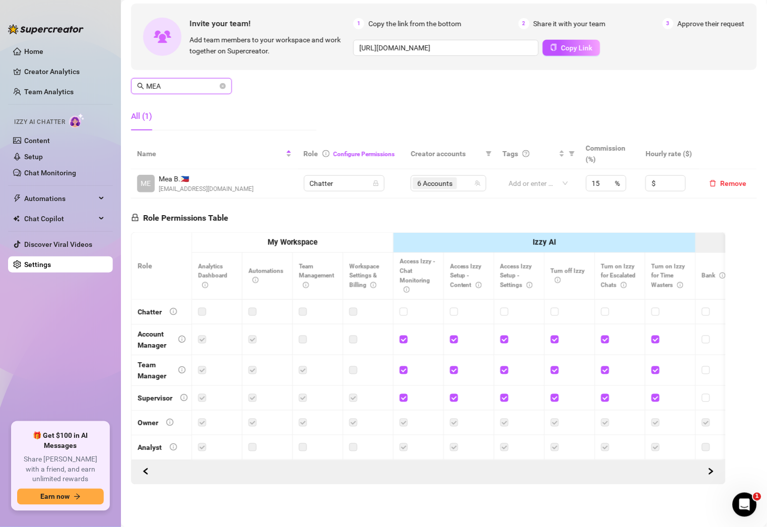
click at [194, 81] on input "MEA" at bounding box center [182, 86] width 72 height 11
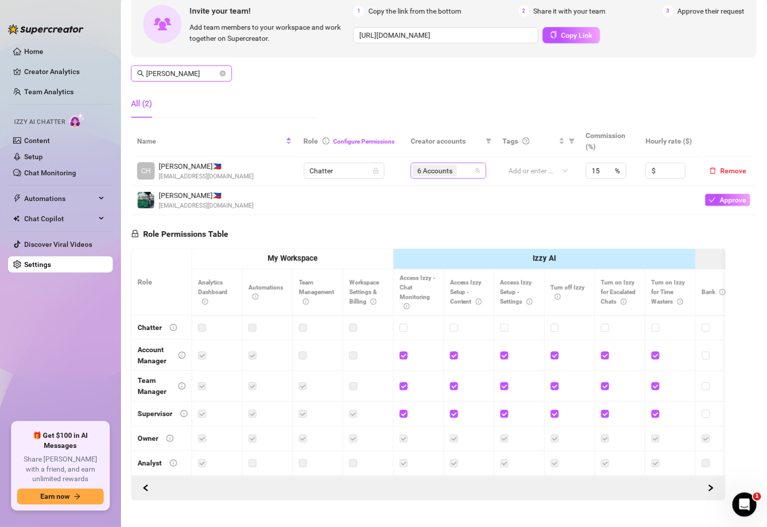
click at [464, 169] on div "6 Accounts" at bounding box center [443, 171] width 61 height 14
type input "[PERSON_NAME]"
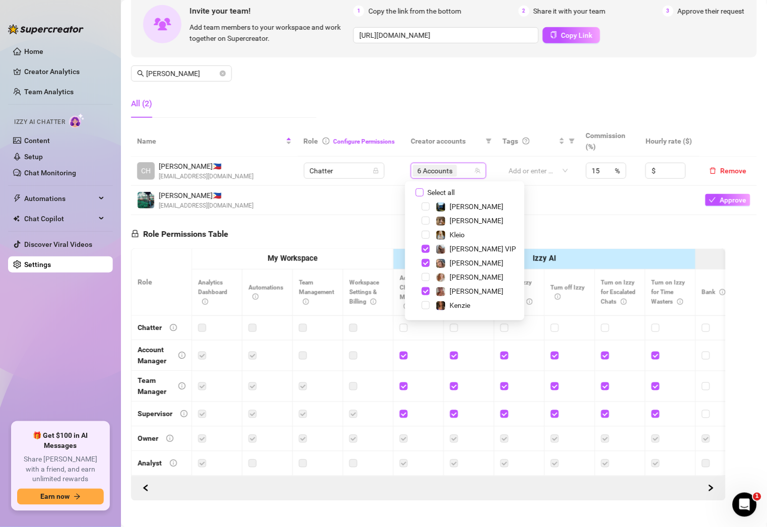
click at [437, 190] on span "Select all" at bounding box center [441, 192] width 35 height 11
click at [424, 190] on input "Select all" at bounding box center [420, 193] width 8 height 8
click at [437, 190] on span "Select all" at bounding box center [441, 192] width 35 height 11
click at [424, 190] on input "Select all" at bounding box center [420, 193] width 8 height 8
checkbox input "false"
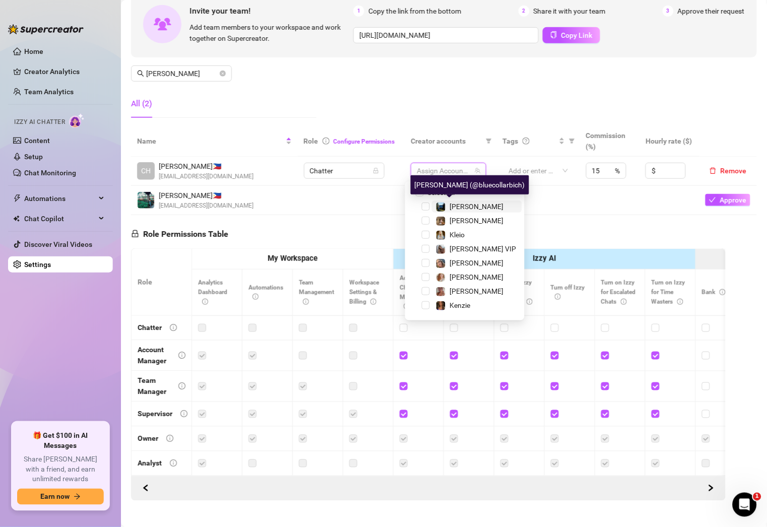
click at [449, 211] on div "[PERSON_NAME]" at bounding box center [470, 207] width 68 height 12
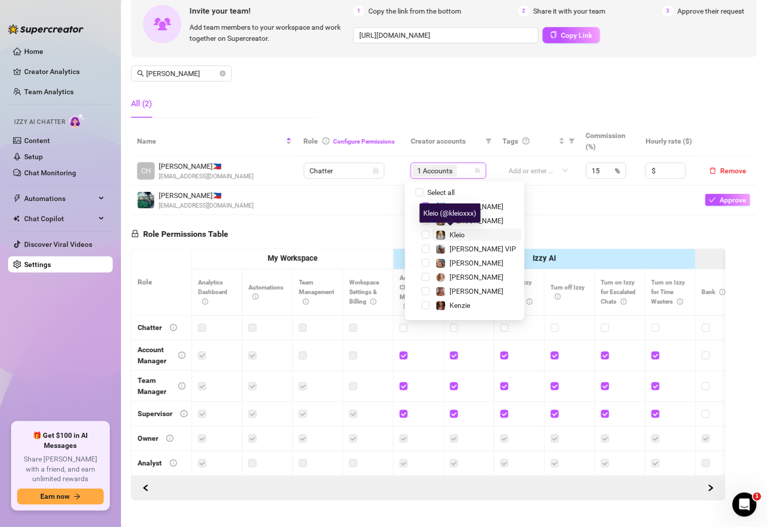
click at [454, 234] on span "Kleio" at bounding box center [457, 235] width 15 height 8
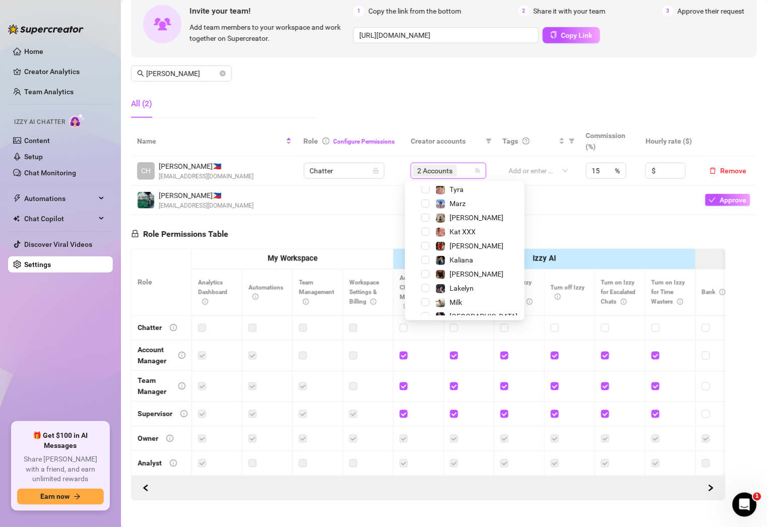
scroll to position [167, 0]
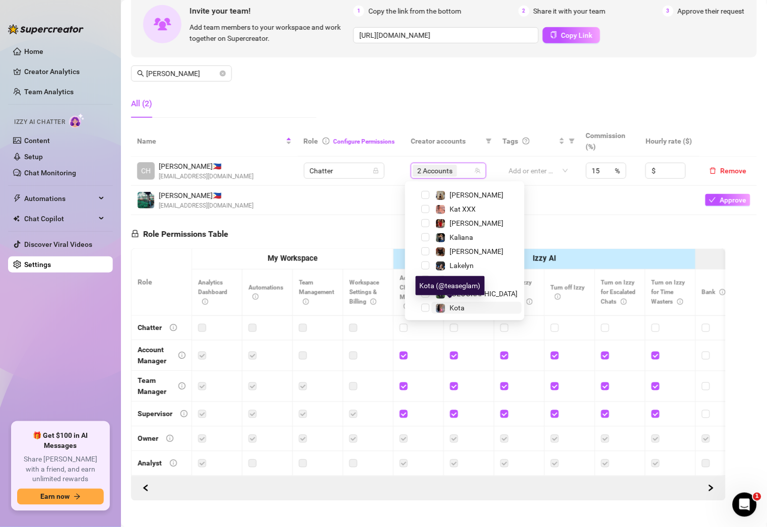
click at [460, 304] on span "Kota" at bounding box center [457, 308] width 15 height 8
click at [428, 88] on div "Manage Team Members Manage your team members, their commission and hourly rate,…" at bounding box center [444, 42] width 626 height 168
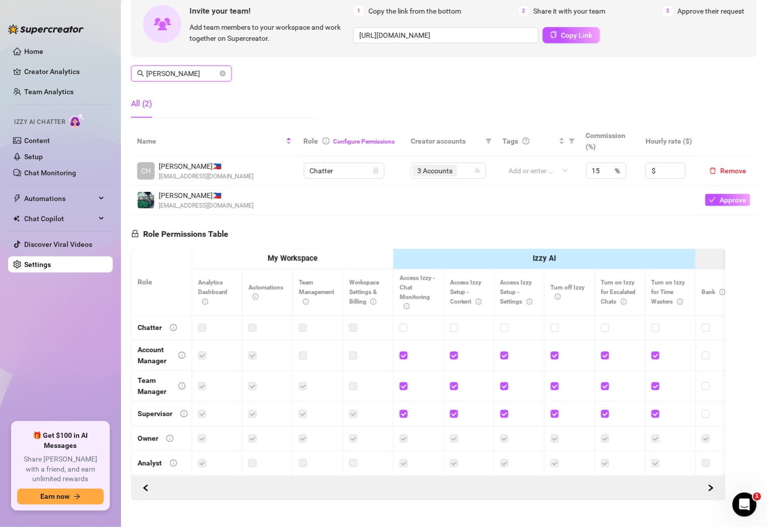
click at [198, 71] on input "[PERSON_NAME]" at bounding box center [182, 73] width 72 height 11
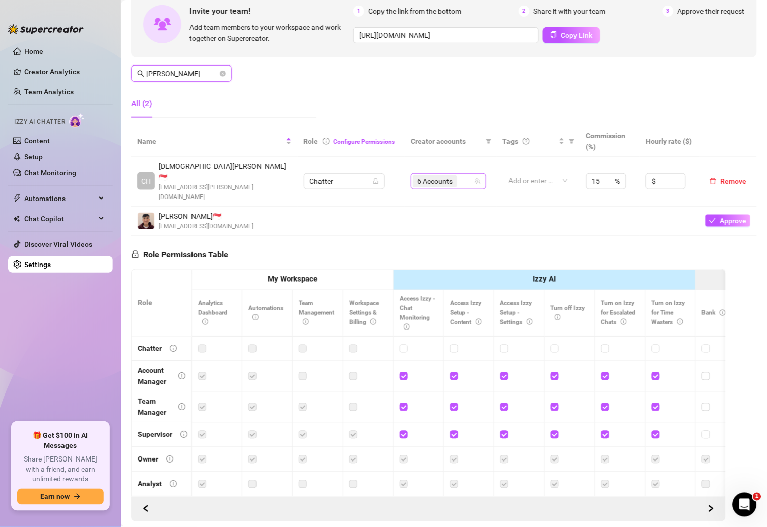
click at [457, 176] on div "6 Accounts" at bounding box center [443, 181] width 61 height 14
type input "[PERSON_NAME]"
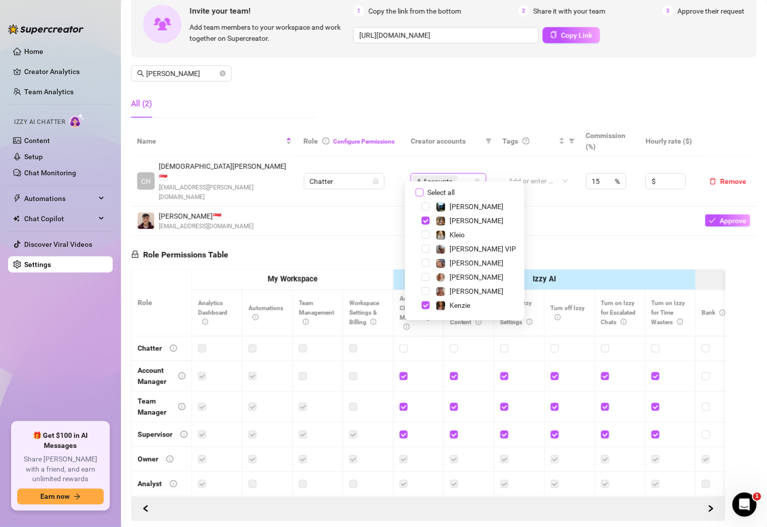
click at [446, 192] on span "Select all" at bounding box center [441, 192] width 35 height 11
click at [424, 192] on input "Select all" at bounding box center [420, 193] width 8 height 8
click at [446, 192] on span "Select all" at bounding box center [441, 192] width 35 height 11
click at [424, 192] on input "Select all" at bounding box center [420, 193] width 8 height 8
checkbox input "false"
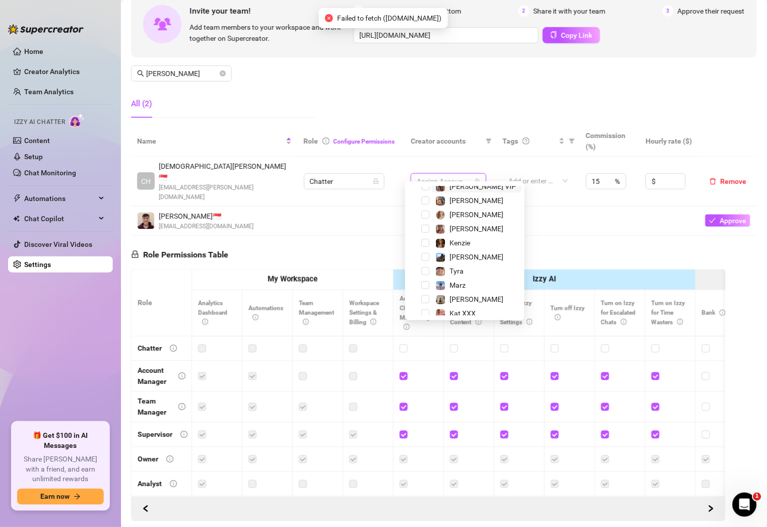
scroll to position [66, 0]
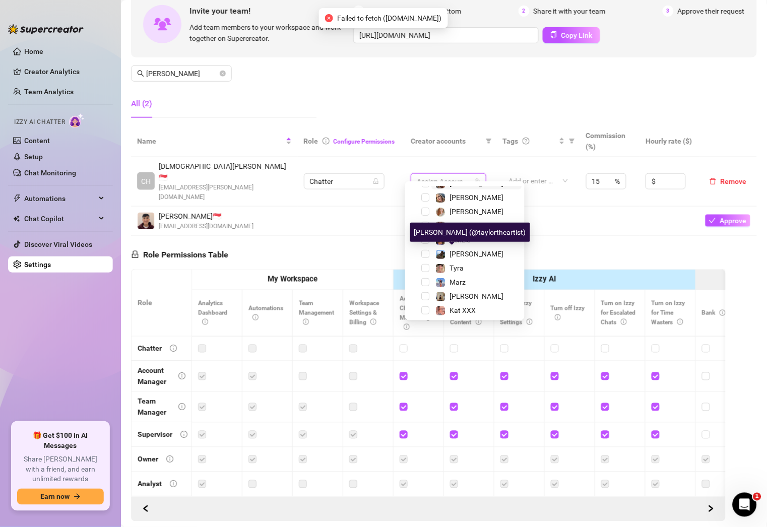
click at [458, 253] on span "[PERSON_NAME]" at bounding box center [477, 254] width 54 height 8
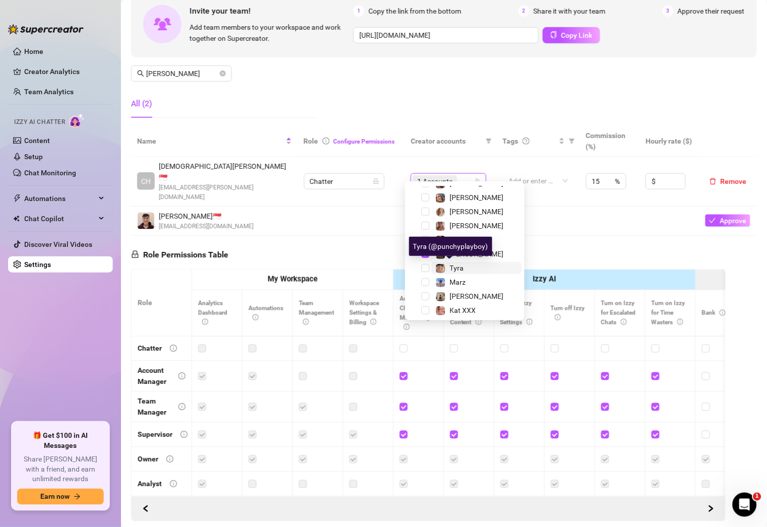
click at [456, 265] on span "Tyra" at bounding box center [457, 268] width 14 height 8
click at [459, 281] on span "Marz" at bounding box center [458, 282] width 16 height 8
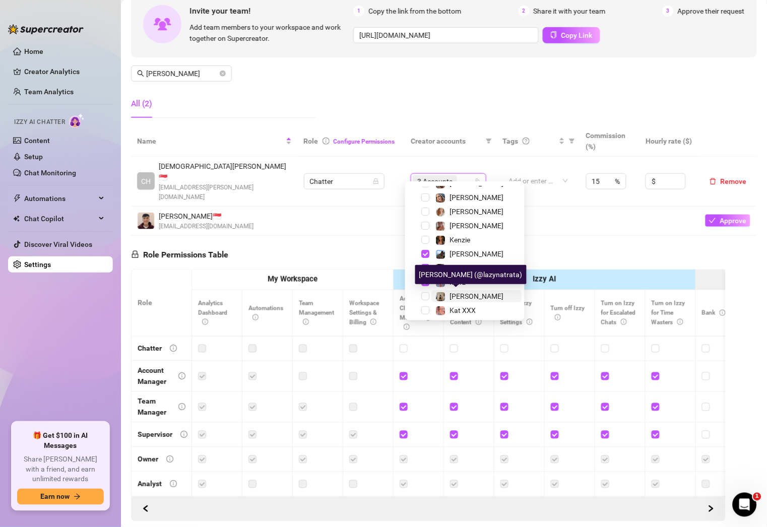
click at [461, 293] on span "[PERSON_NAME]" at bounding box center [477, 296] width 54 height 8
click at [445, 113] on div "Manage Team Members Manage your team members, their commission and hourly rate,…" at bounding box center [444, 42] width 626 height 168
